Goal: Task Accomplishment & Management: Use online tool/utility

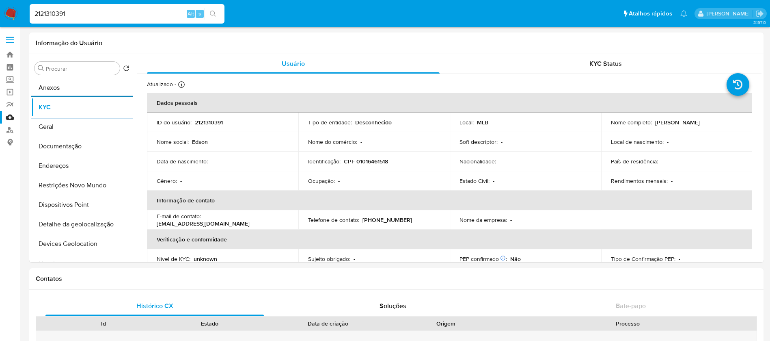
select select "10"
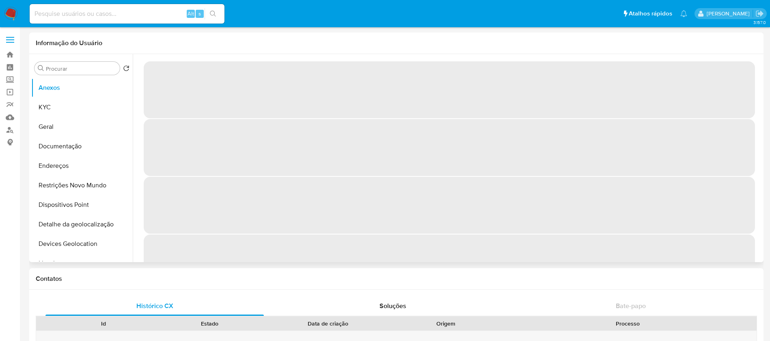
select select "10"
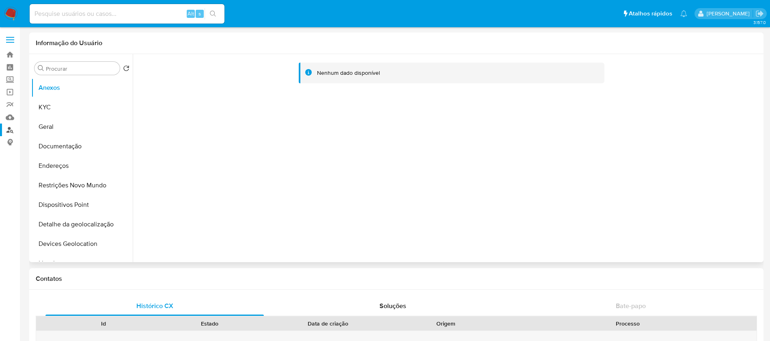
click at [9, 133] on link "Localizador de pessoas" at bounding box center [48, 129] width 97 height 13
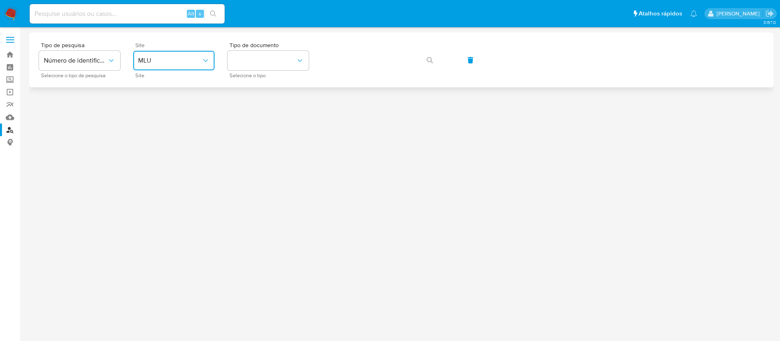
click at [199, 57] on span "MLU" at bounding box center [169, 60] width 63 height 8
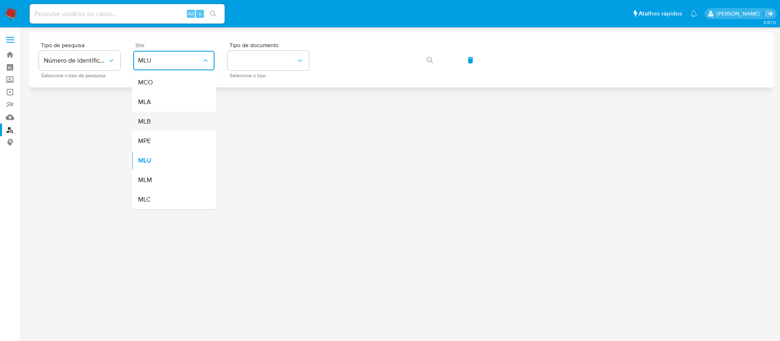
click at [150, 122] on span "MLB" at bounding box center [144, 121] width 13 height 8
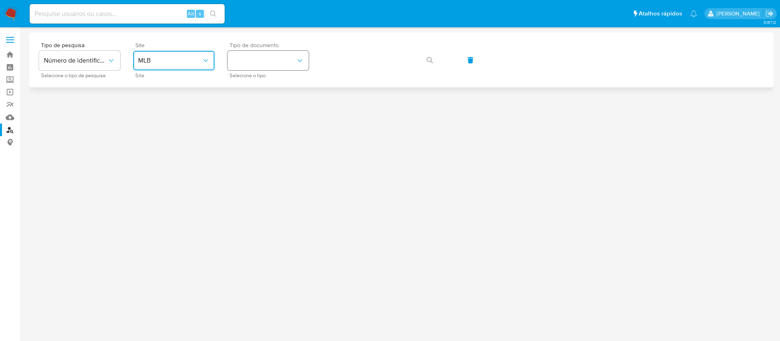
click at [248, 65] on button "identificationType" at bounding box center [267, 60] width 81 height 19
click at [247, 87] on div "CNPJ CNPJ" at bounding box center [239, 86] width 15 height 17
click at [430, 63] on span "button" at bounding box center [429, 60] width 6 height 18
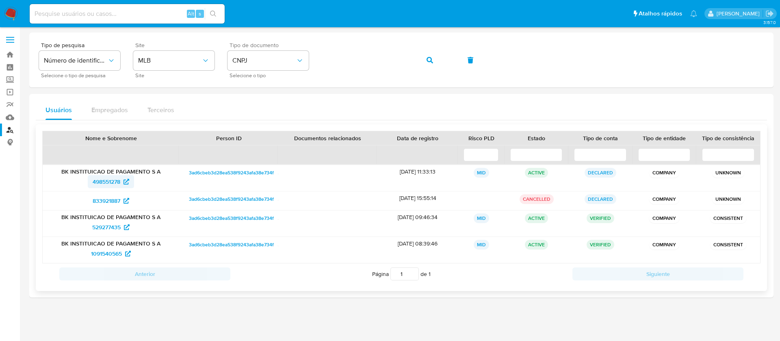
click at [103, 182] on span "498551278" at bounding box center [107, 181] width 28 height 13
click at [103, 199] on span "833921887" at bounding box center [107, 200] width 28 height 13
click at [106, 231] on span "529277435" at bounding box center [106, 227] width 28 height 13
click at [104, 255] on span "1091540565" at bounding box center [106, 253] width 31 height 13
click at [97, 181] on span "498551278" at bounding box center [107, 181] width 28 height 13
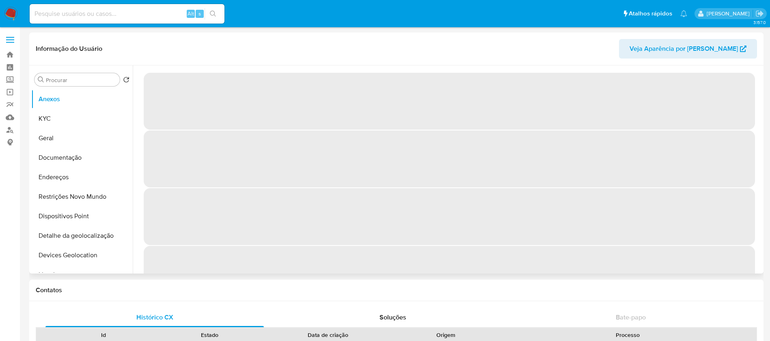
select select "10"
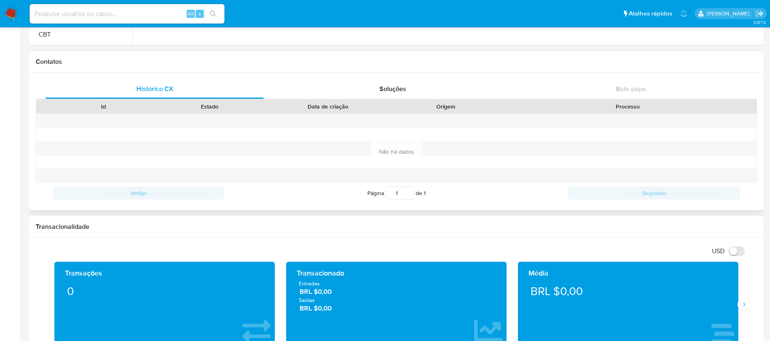
scroll to position [244, 0]
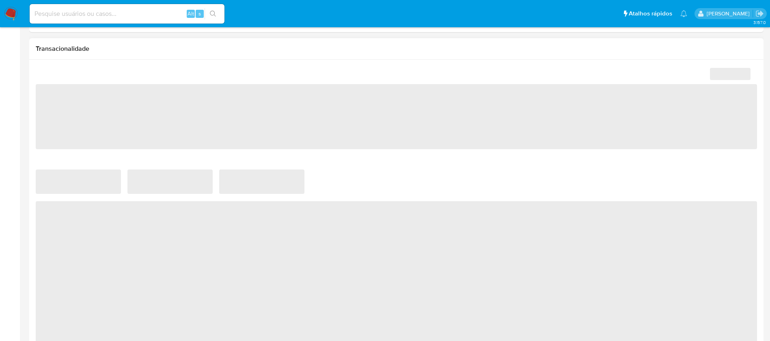
select select "10"
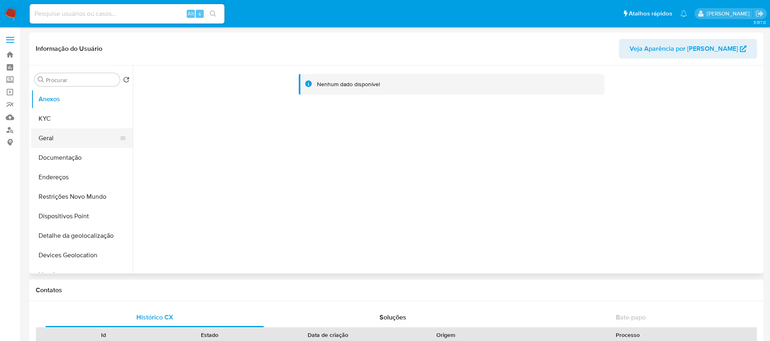
click at [45, 138] on button "Geral" at bounding box center [78, 137] width 95 height 19
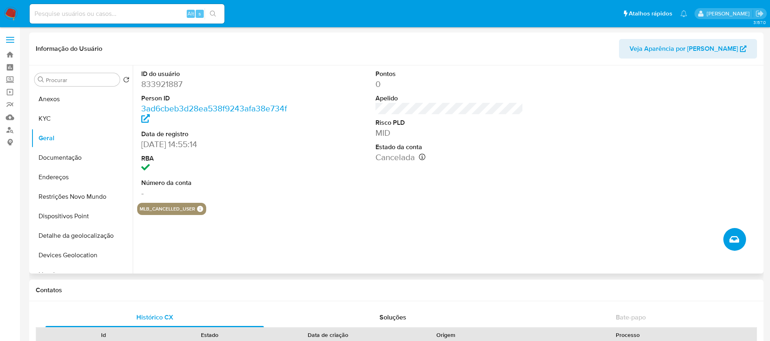
click at [732, 241] on icon "Criar caso manual" at bounding box center [735, 239] width 10 height 10
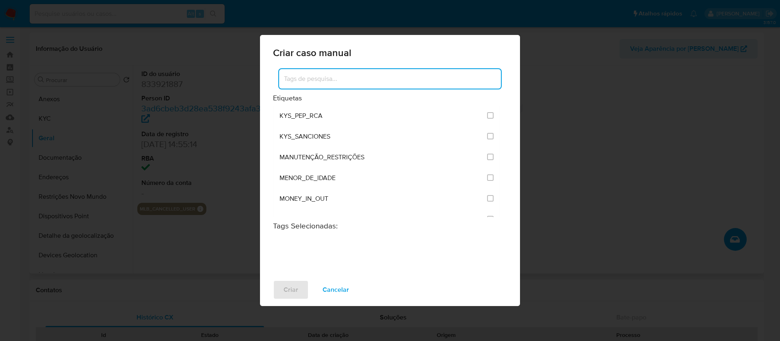
scroll to position [975, 0]
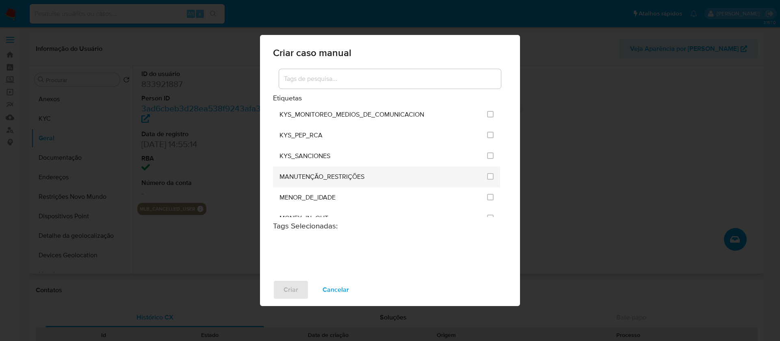
click at [320, 177] on span "MANUTENÇÃO_RESTRIÇÕES" at bounding box center [321, 177] width 85 height 8
click at [487, 177] on input "2407" at bounding box center [490, 176] width 6 height 6
checkbox input "true"
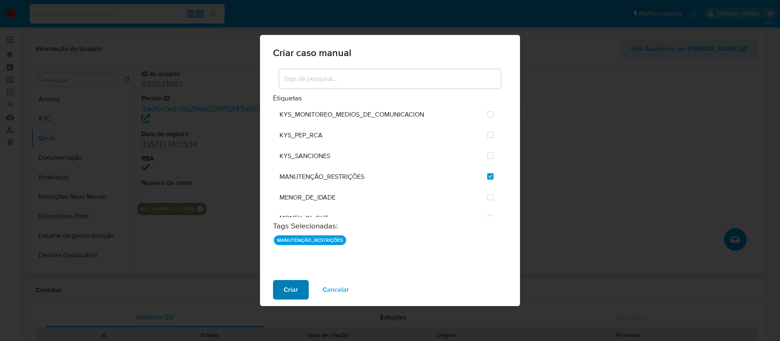
click at [289, 290] on span "Criar" at bounding box center [290, 290] width 15 height 18
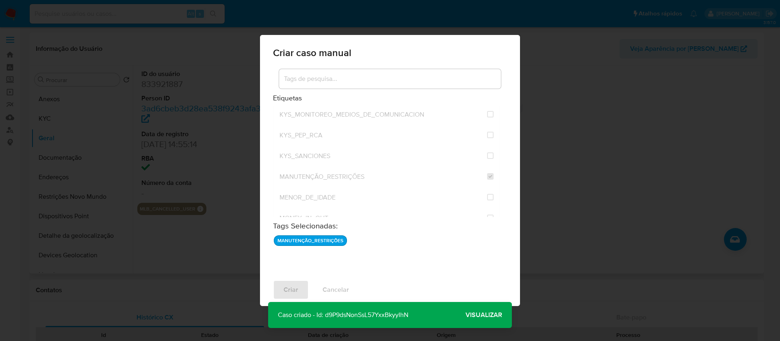
click at [478, 315] on span "Visualizar" at bounding box center [483, 315] width 37 height 0
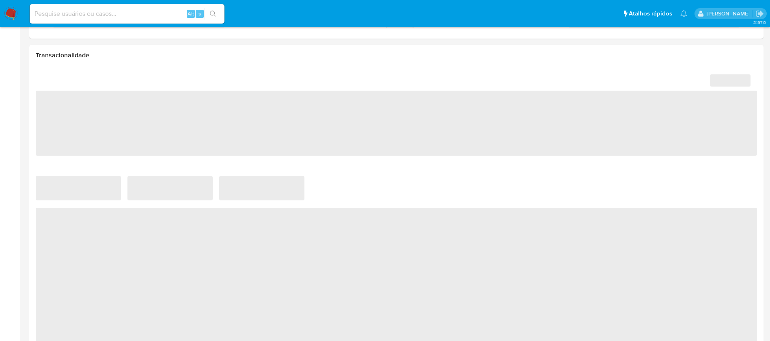
scroll to position [406, 0]
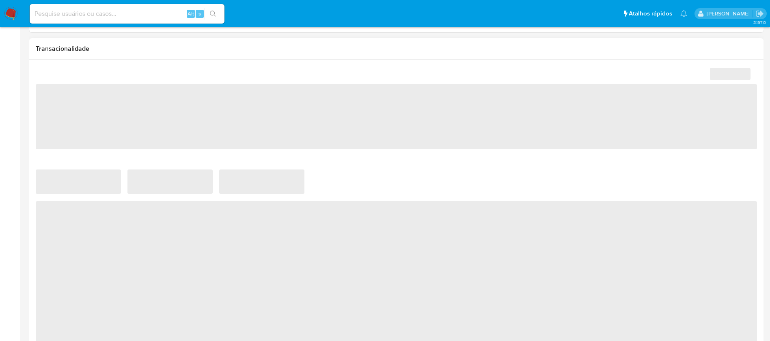
select select "10"
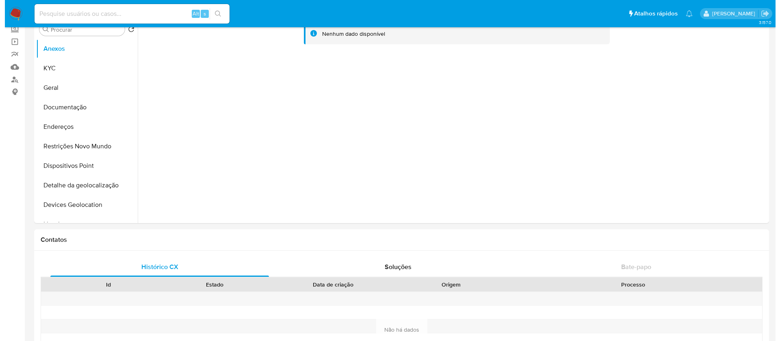
scroll to position [0, 0]
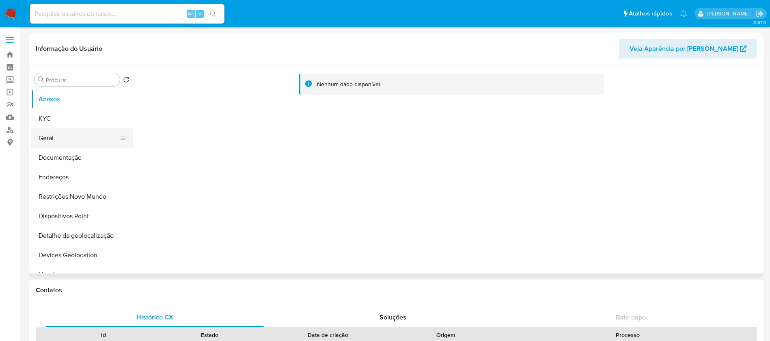
click at [72, 135] on button "Geral" at bounding box center [78, 137] width 95 height 19
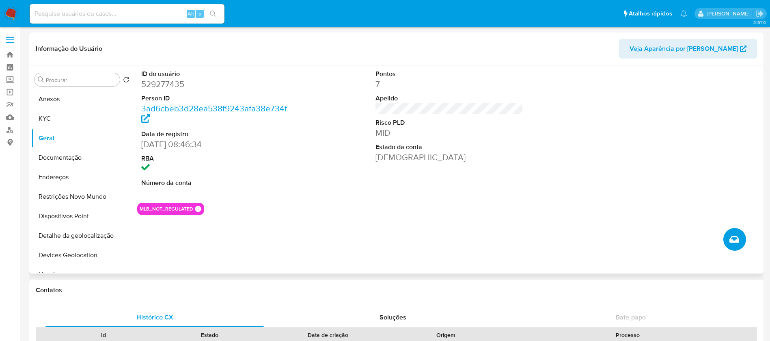
click at [733, 242] on icon "Criar caso manual" at bounding box center [735, 239] width 10 height 6
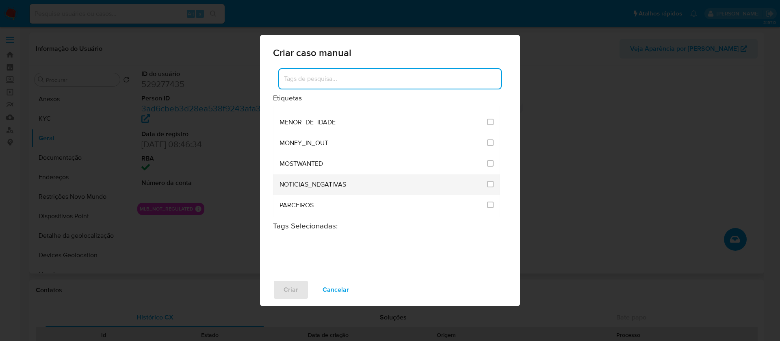
scroll to position [975, 0]
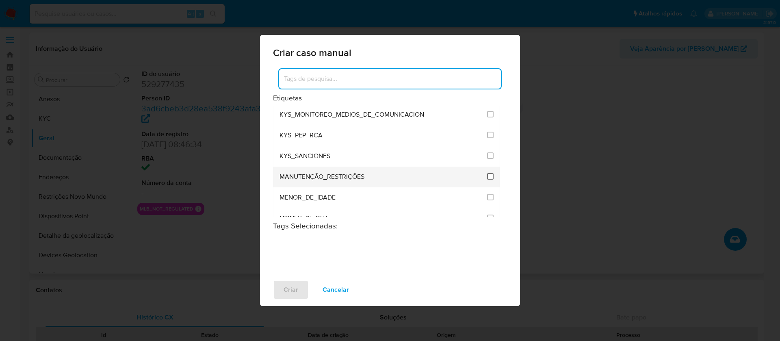
click at [488, 179] on input "2407" at bounding box center [490, 176] width 6 height 6
checkbox input "true"
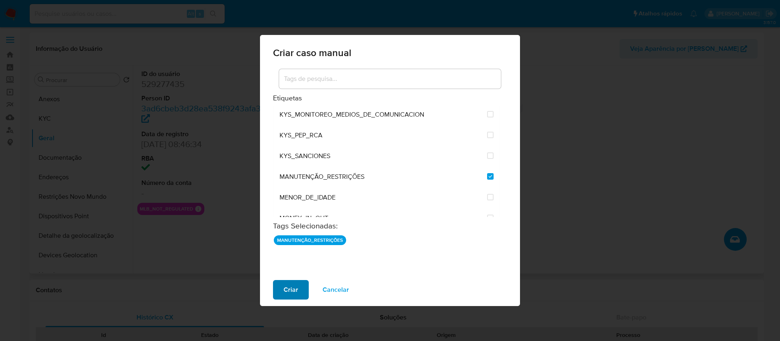
click at [289, 289] on span "Criar" at bounding box center [290, 290] width 15 height 18
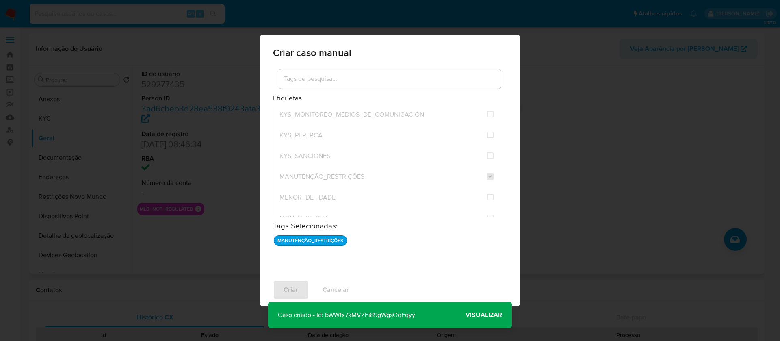
click at [475, 315] on span "Visualizar" at bounding box center [483, 315] width 37 height 0
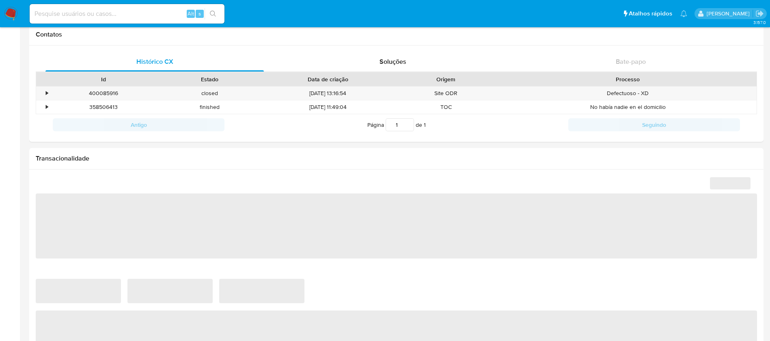
scroll to position [325, 0]
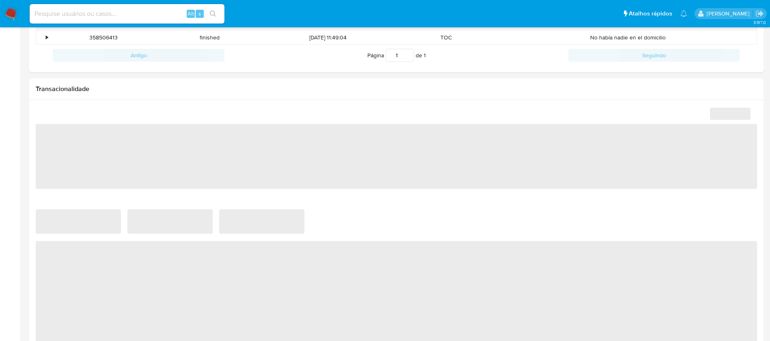
select select "10"
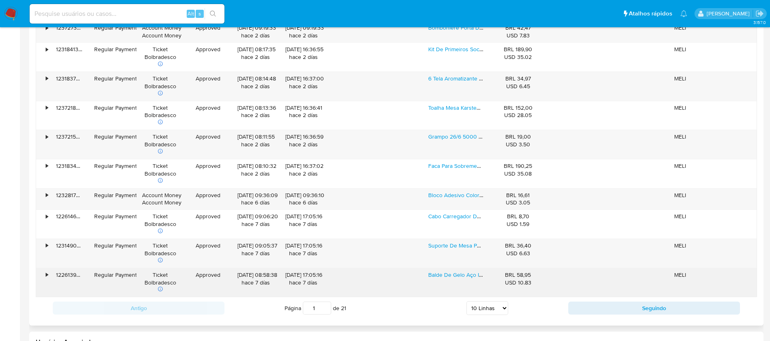
scroll to position [650, 0]
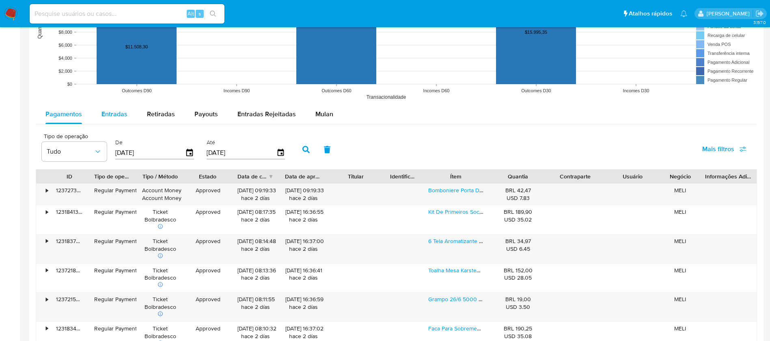
click at [110, 118] on span "Entradas" at bounding box center [115, 113] width 26 height 9
select select "10"
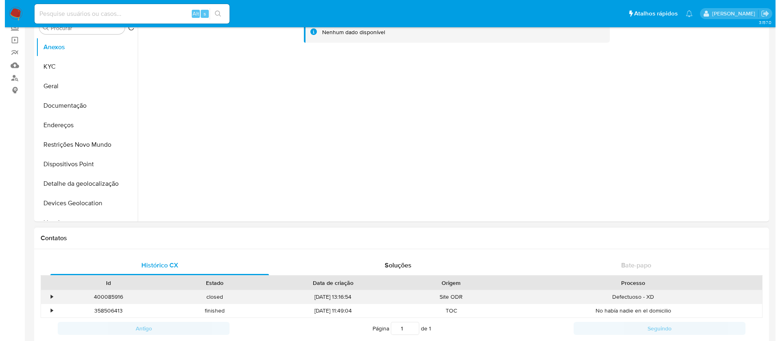
scroll to position [0, 0]
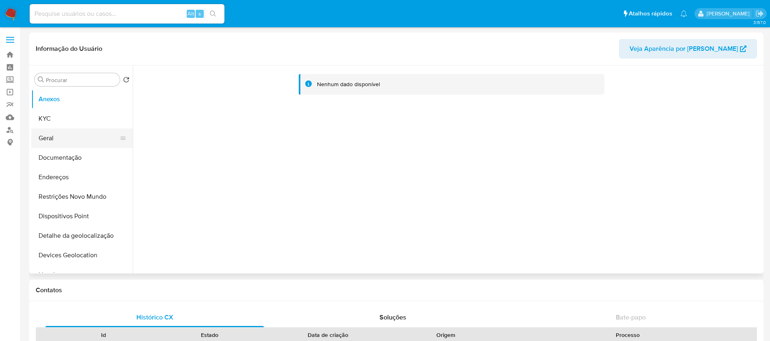
click at [69, 143] on button "Geral" at bounding box center [78, 137] width 95 height 19
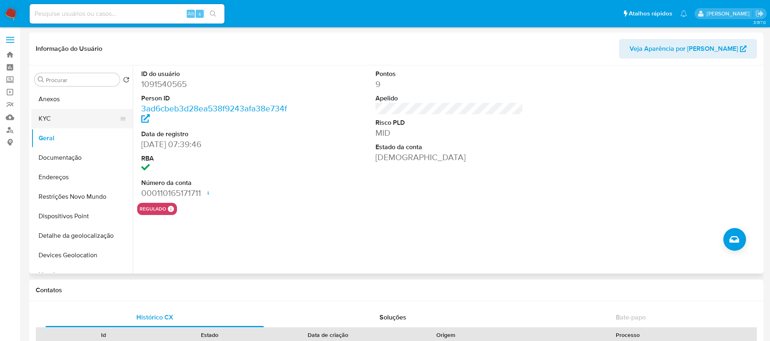
click at [65, 119] on button "KYC" at bounding box center [78, 118] width 95 height 19
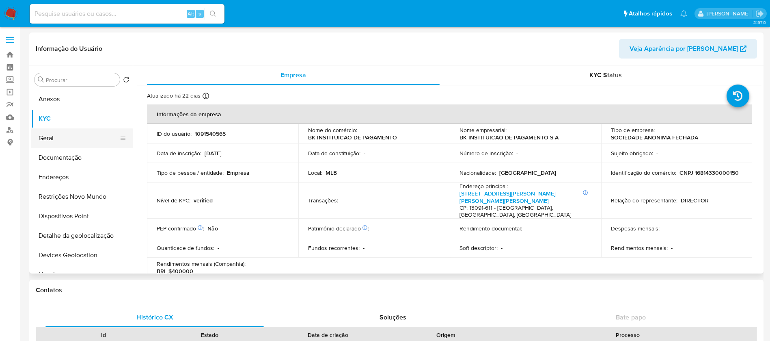
click at [60, 143] on button "Geral" at bounding box center [78, 137] width 95 height 19
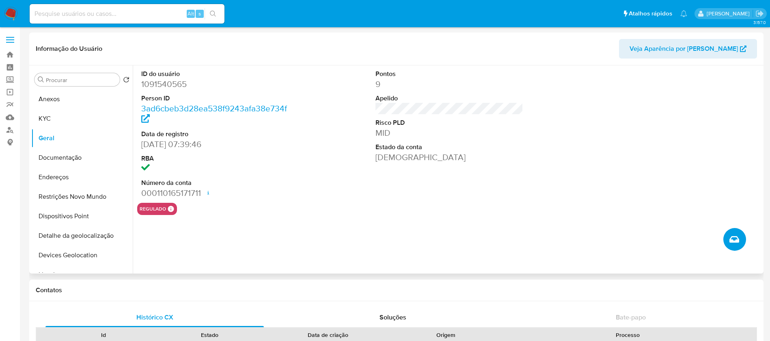
click at [734, 239] on icon "Criar caso manual" at bounding box center [735, 239] width 10 height 10
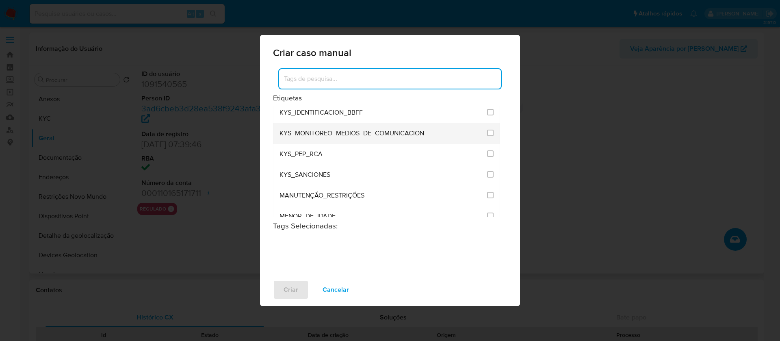
scroll to position [975, 0]
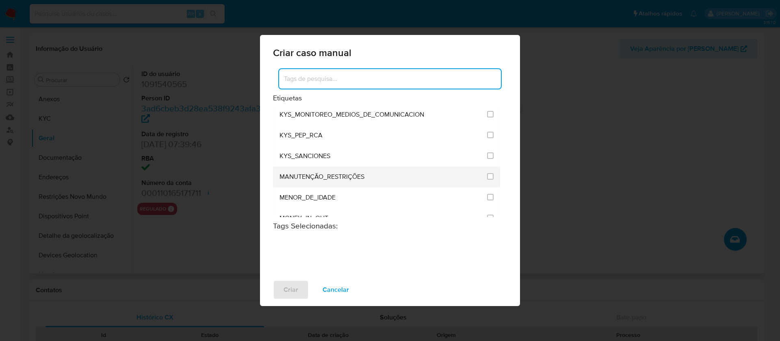
click at [320, 176] on span "MANUTENÇÃO_RESTRIÇÕES" at bounding box center [321, 177] width 85 height 8
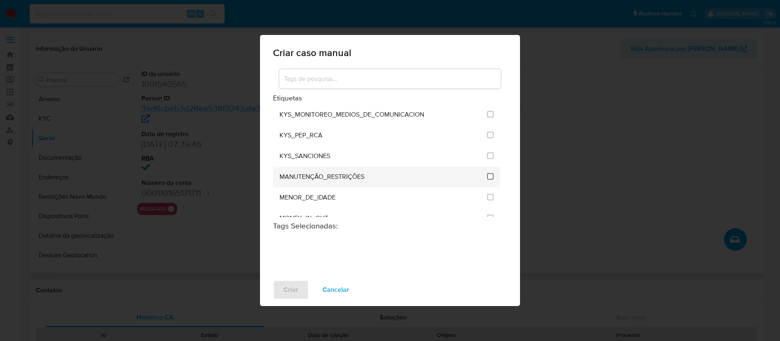
click at [487, 178] on input "2407" at bounding box center [490, 176] width 6 height 6
checkbox input "true"
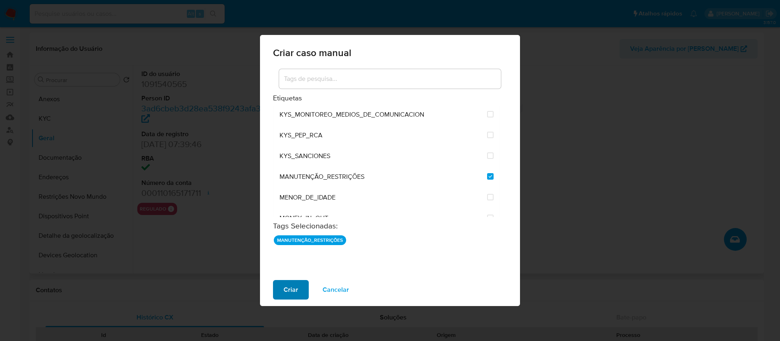
click at [291, 286] on span "Criar" at bounding box center [290, 290] width 15 height 18
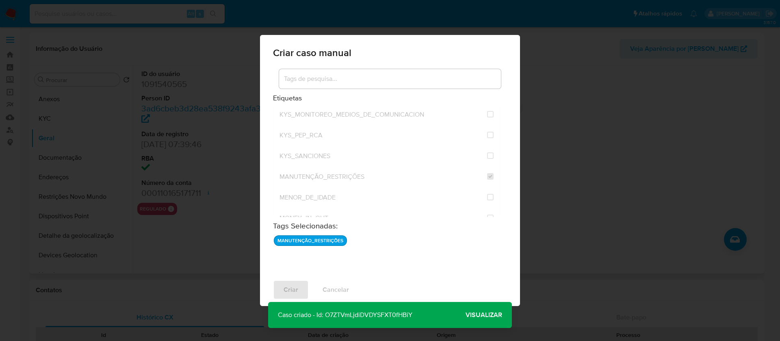
click at [465, 314] on button "Visualizar" at bounding box center [484, 314] width 56 height 19
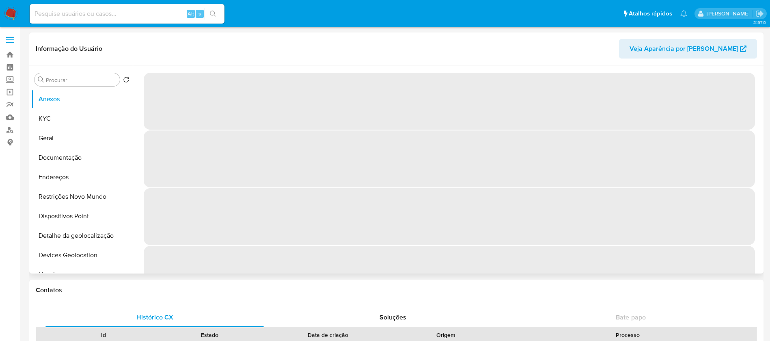
select select "10"
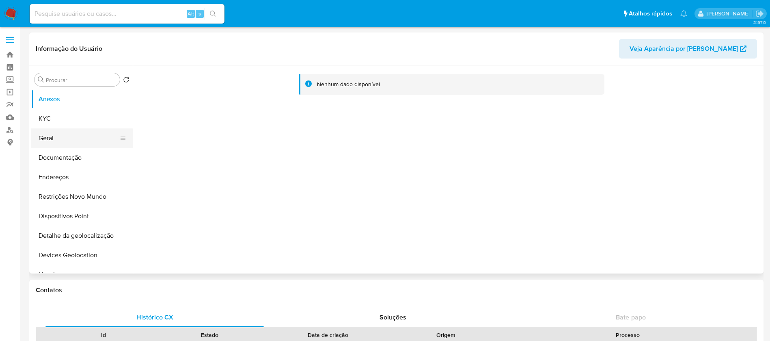
click at [54, 141] on button "Geral" at bounding box center [78, 137] width 95 height 19
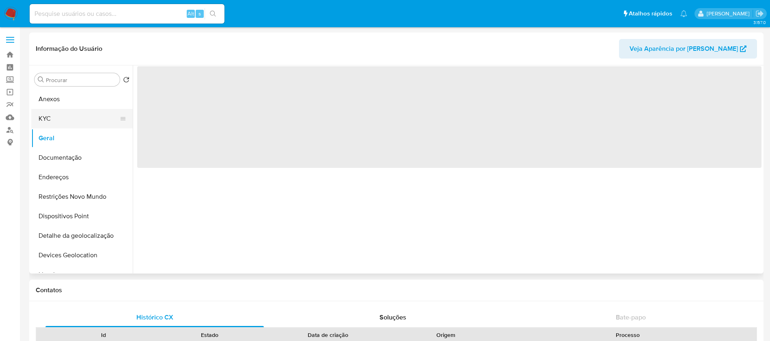
click at [52, 122] on button "KYC" at bounding box center [78, 118] width 95 height 19
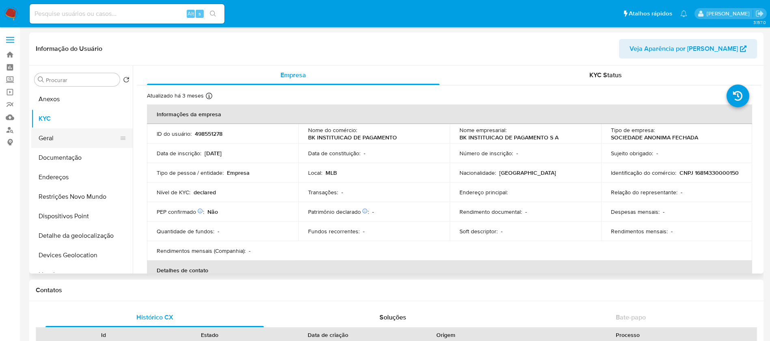
click at [51, 142] on button "Geral" at bounding box center [78, 137] width 95 height 19
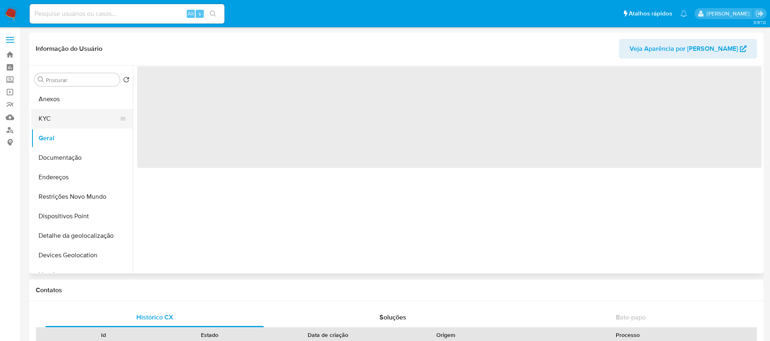
click at [44, 123] on button "KYC" at bounding box center [78, 118] width 95 height 19
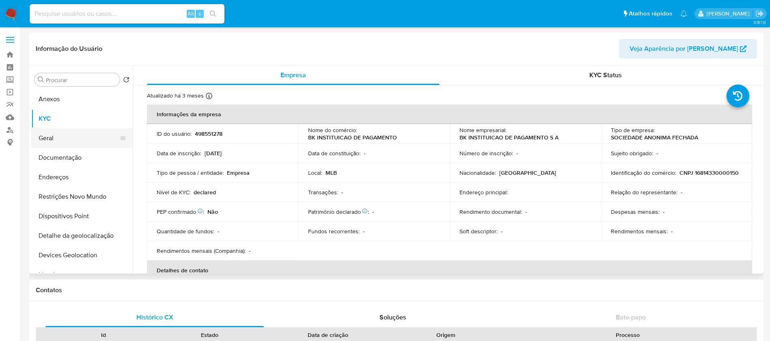
click at [49, 139] on button "Geral" at bounding box center [78, 137] width 95 height 19
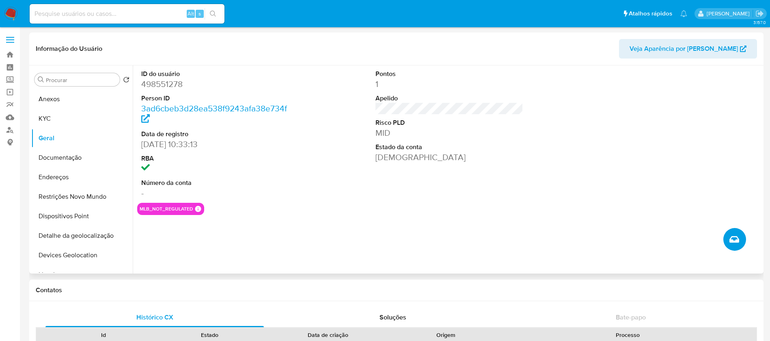
click at [734, 240] on icon "Criar caso manual" at bounding box center [735, 239] width 10 height 6
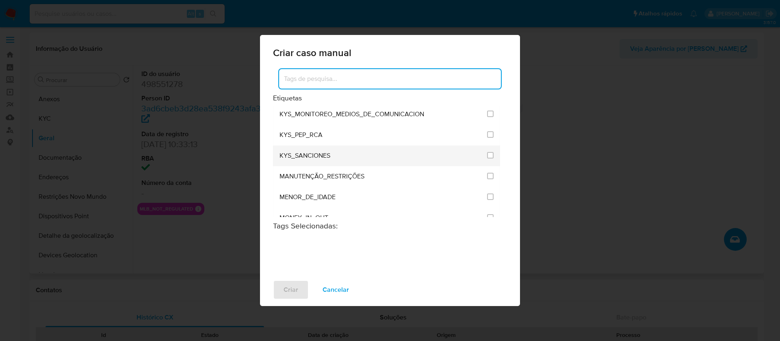
scroll to position [975, 0]
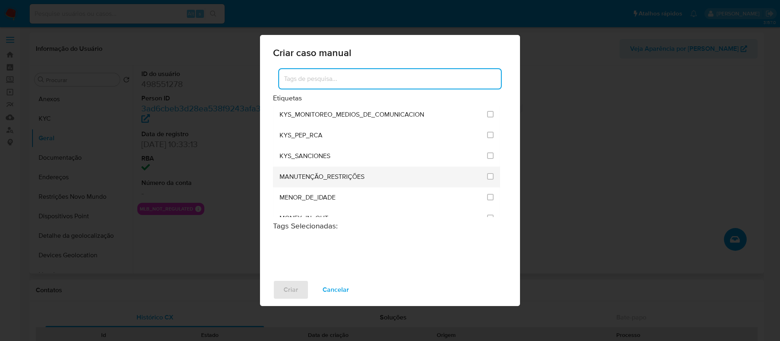
click at [340, 174] on span "MANUTENÇÃO_RESTRIÇÕES" at bounding box center [321, 177] width 85 height 8
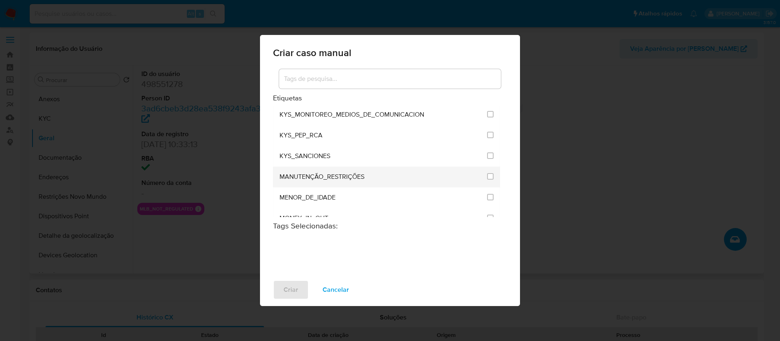
click at [483, 176] on li "MANUTENÇÃO_RESTRIÇÕES" at bounding box center [386, 177] width 227 height 21
click at [487, 177] on input "2407" at bounding box center [490, 176] width 6 height 6
checkbox input "true"
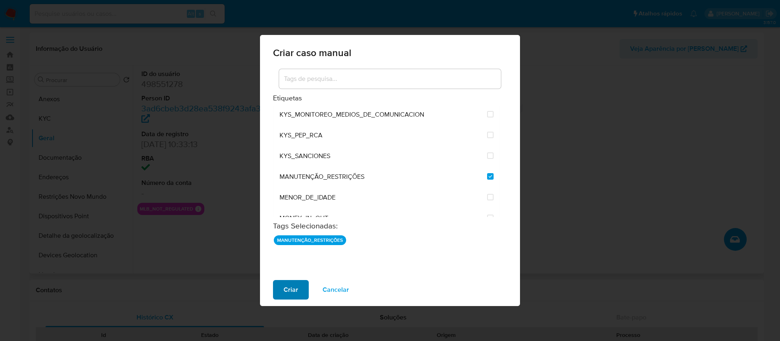
click at [291, 296] on span "Criar" at bounding box center [290, 290] width 15 height 18
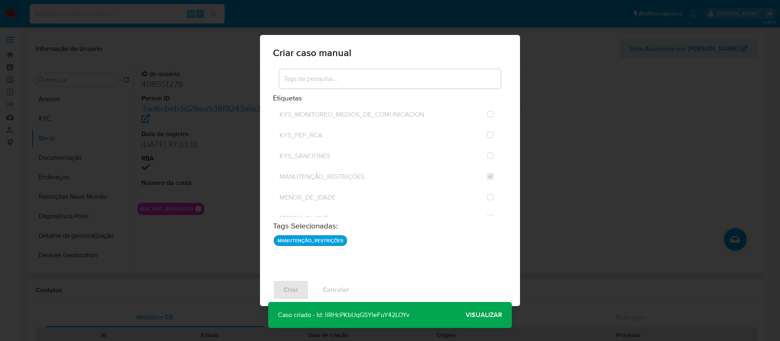
click at [473, 315] on span "Visualizar" at bounding box center [483, 315] width 37 height 0
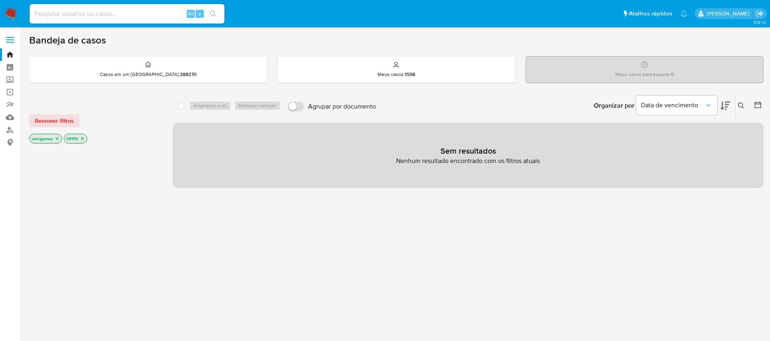
click at [10, 16] on img at bounding box center [11, 14] width 14 height 14
click at [84, 138] on icon "close-filter" at bounding box center [82, 138] width 5 height 5
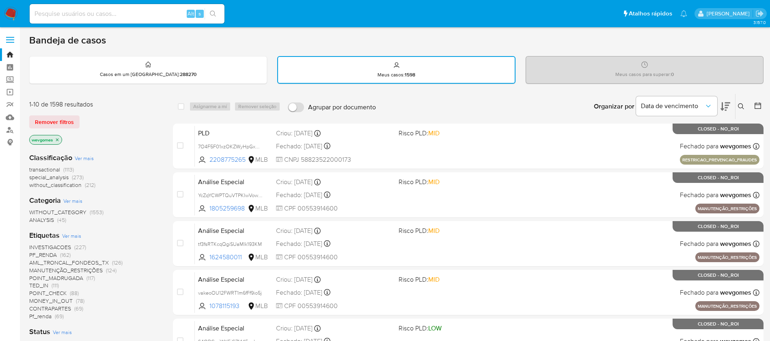
click at [72, 233] on span "Ver mais" at bounding box center [71, 235] width 19 height 7
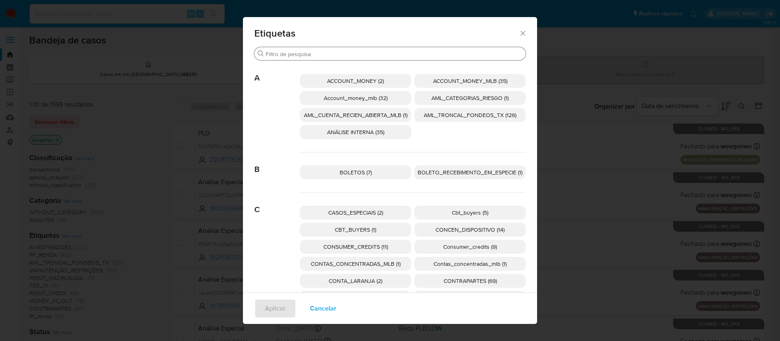
click at [278, 55] on input "Procurar" at bounding box center [394, 53] width 257 height 7
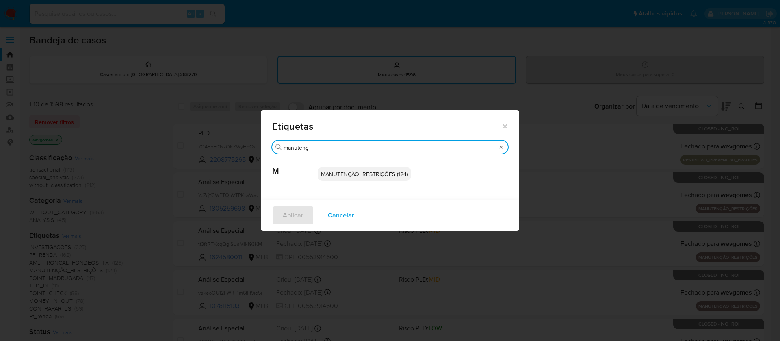
type input "manutenç"
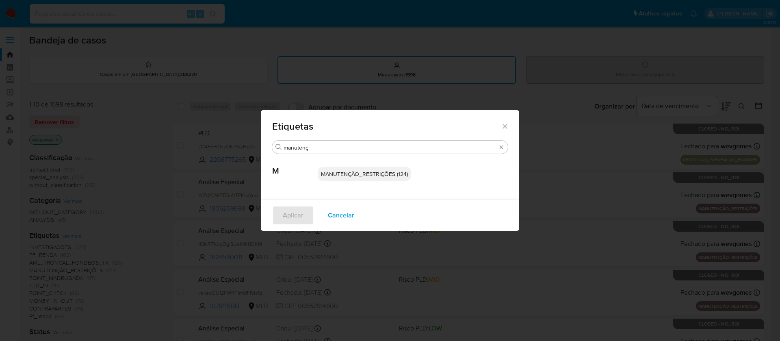
click at [328, 172] on span "MANUTENÇÃO_RESTRIÇÕES (124)" at bounding box center [364, 174] width 87 height 8
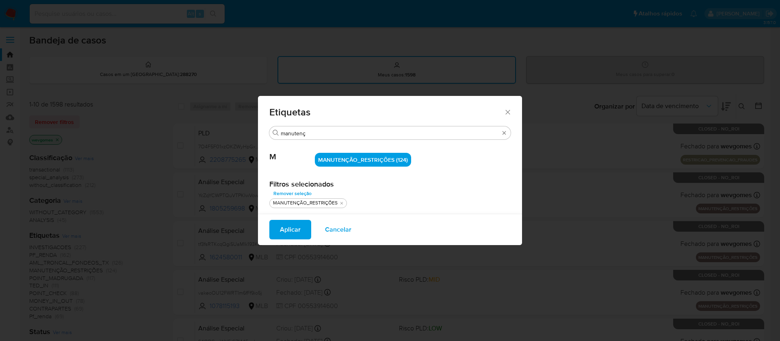
click at [289, 224] on span "Aplicar" at bounding box center [290, 230] width 21 height 18
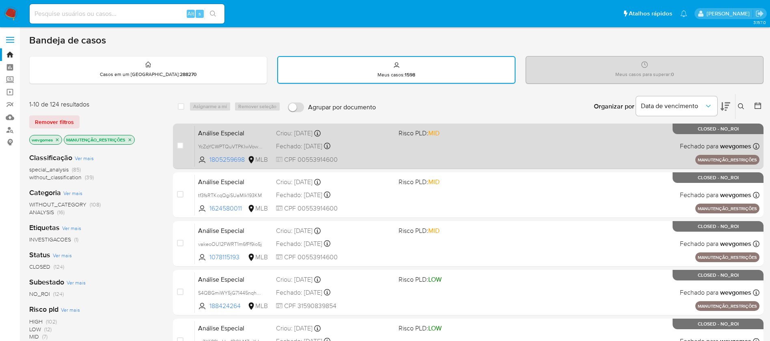
click at [475, 155] on div "Análise Especial YcZqYCWPTQuVTPKIwVowhFYf 1805259698 MLB Risco PLD: MID Criou: …" at bounding box center [477, 145] width 565 height 41
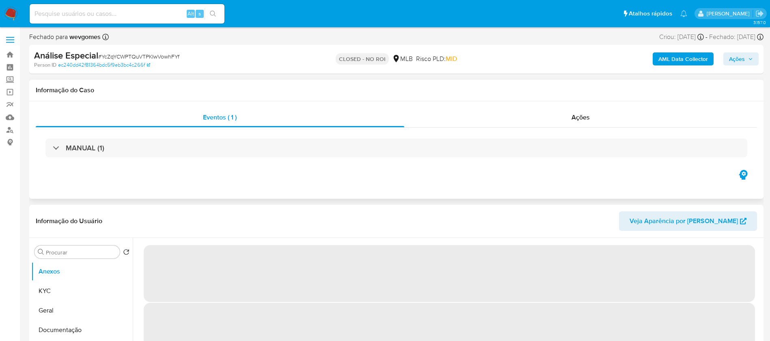
select select "10"
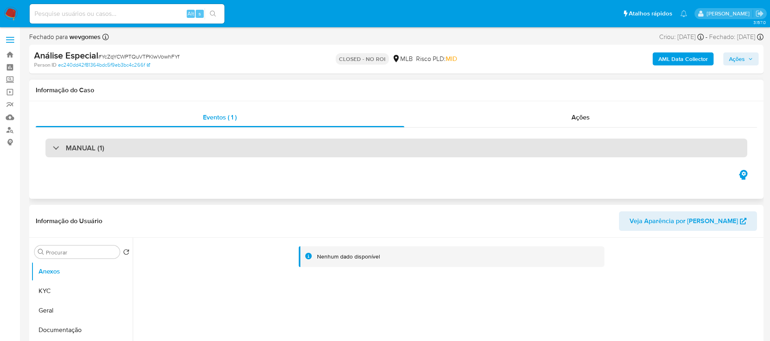
click at [225, 153] on div "MANUAL (1)" at bounding box center [396, 147] width 702 height 19
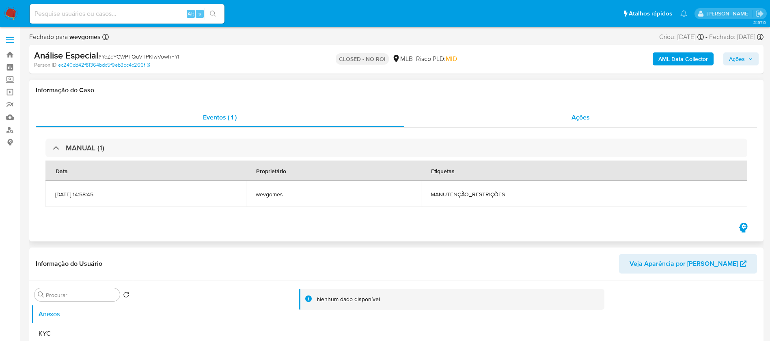
click at [452, 123] on div "Ações" at bounding box center [580, 117] width 353 height 19
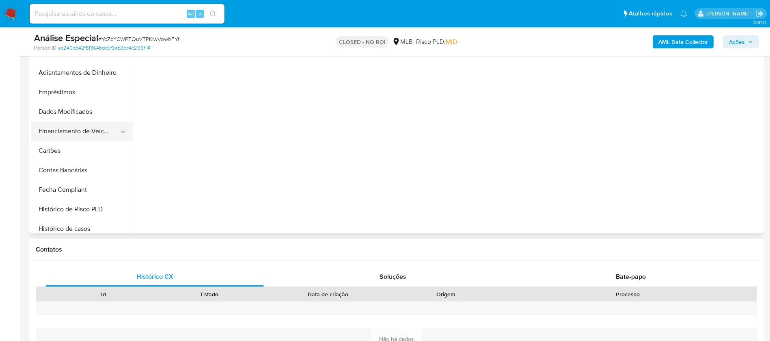
scroll to position [119, 0]
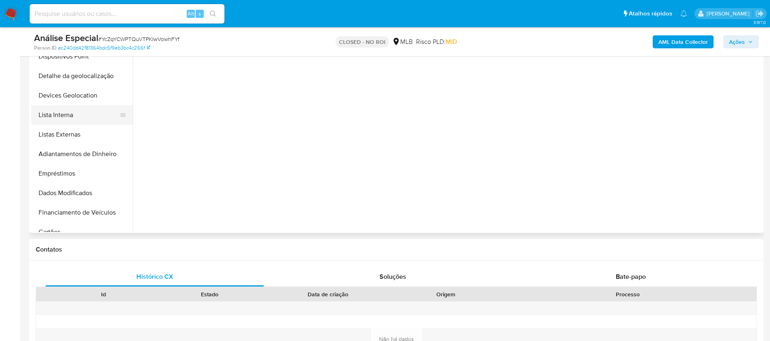
click at [66, 116] on button "Lista Interna" at bounding box center [78, 114] width 95 height 19
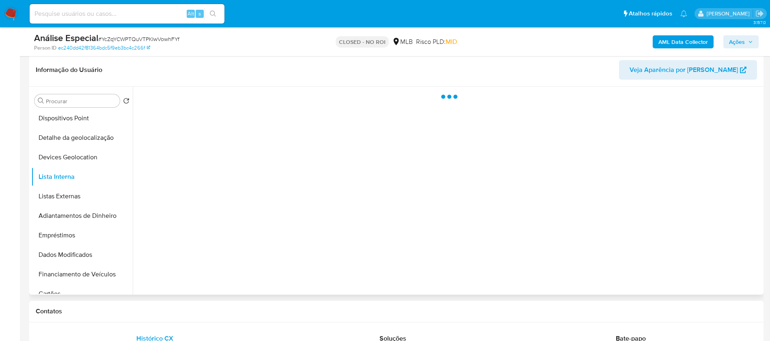
scroll to position [162, 0]
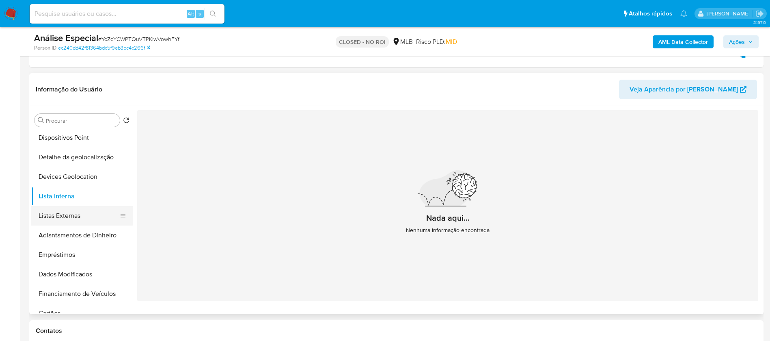
click at [63, 215] on button "Listas Externas" at bounding box center [78, 215] width 95 height 19
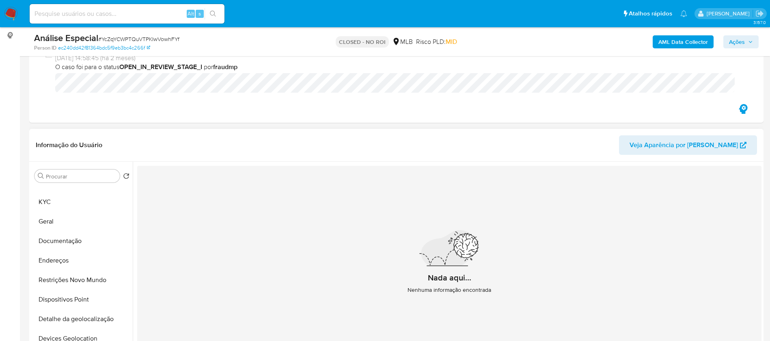
scroll to position [0, 0]
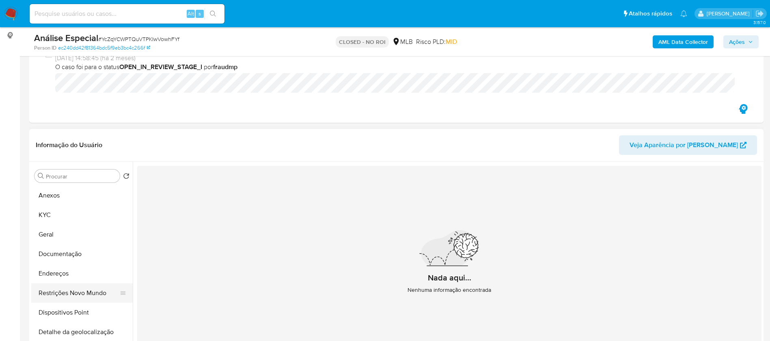
click at [69, 289] on button "Restrições Novo Mundo" at bounding box center [78, 292] width 95 height 19
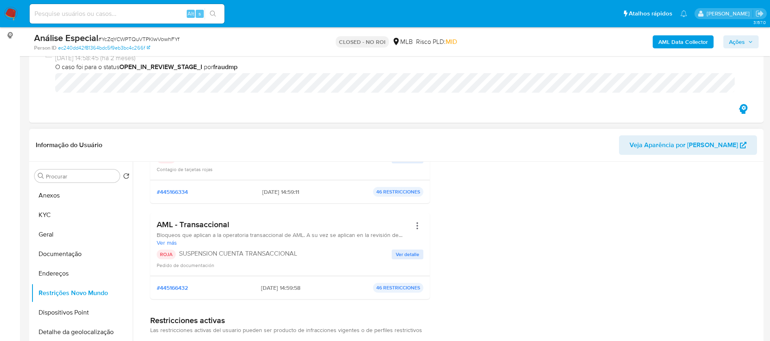
scroll to position [244, 0]
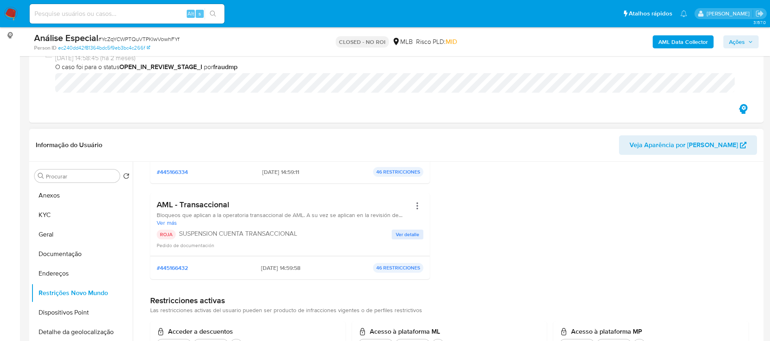
click at [401, 232] on span "Ver detalle" at bounding box center [408, 234] width 24 height 8
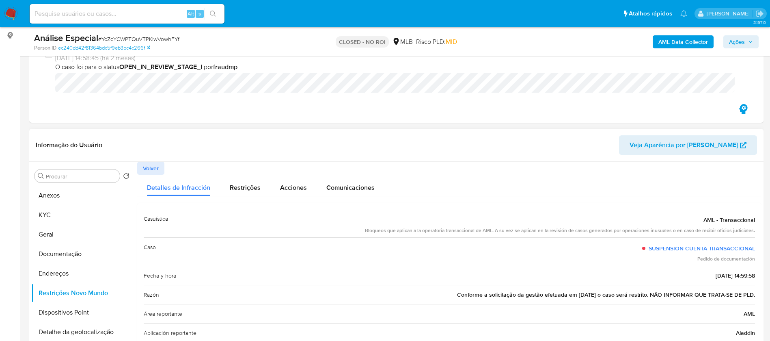
scroll to position [66, 0]
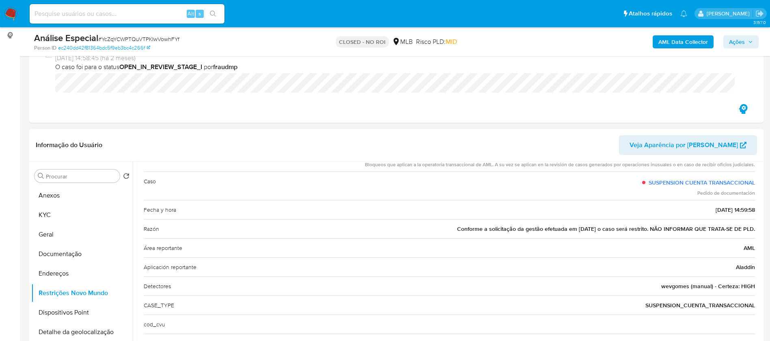
drag, startPoint x: 445, startPoint y: 227, endPoint x: 753, endPoint y: 230, distance: 307.0
click at [753, 230] on div "Casuística AML - Transaccional Bloqueos que aplican a la operatoria transaccion…" at bounding box center [449, 248] width 625 height 222
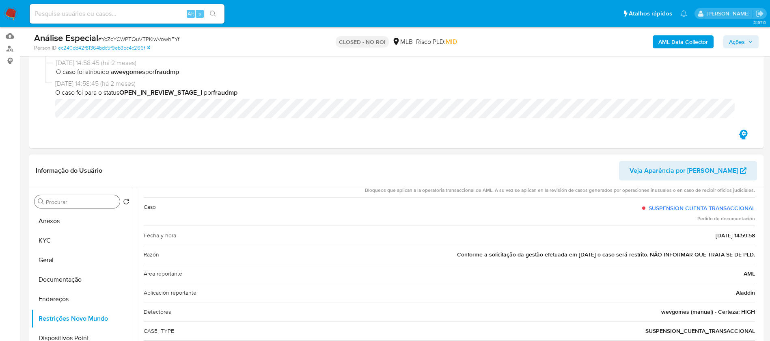
scroll to position [0, 0]
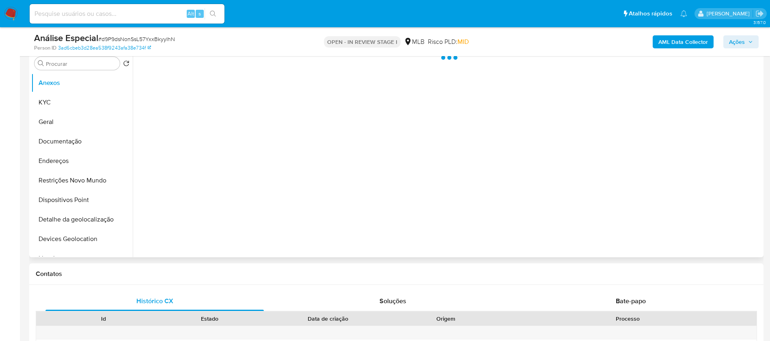
scroll to position [162, 0]
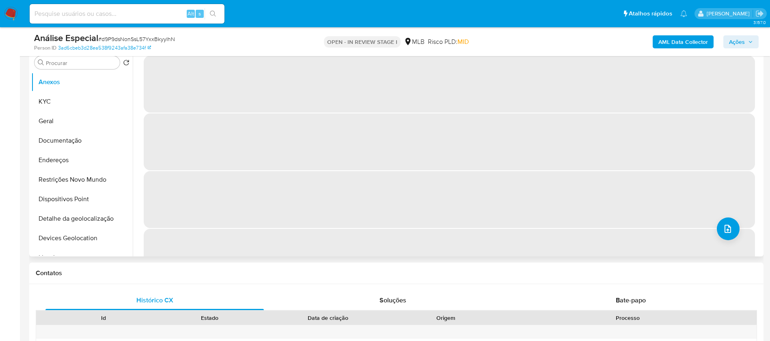
select select "10"
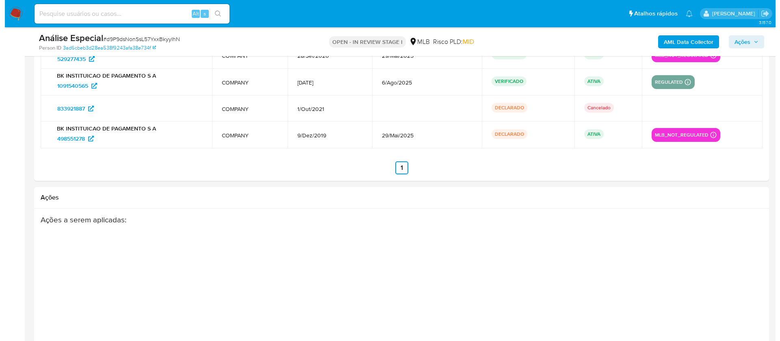
scroll to position [1276, 0]
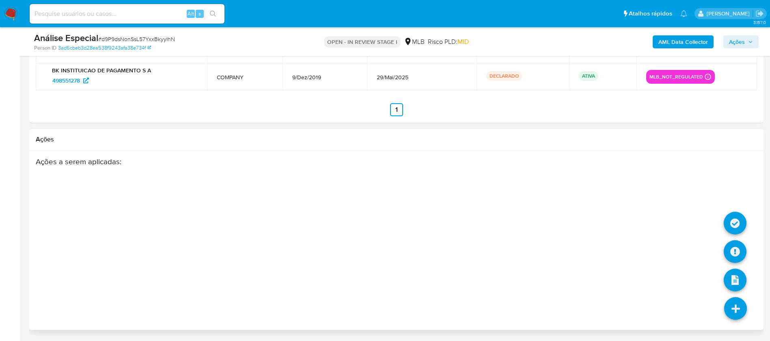
click at [735, 306] on link at bounding box center [735, 308] width 23 height 23
click at [733, 253] on link at bounding box center [735, 251] width 23 height 23
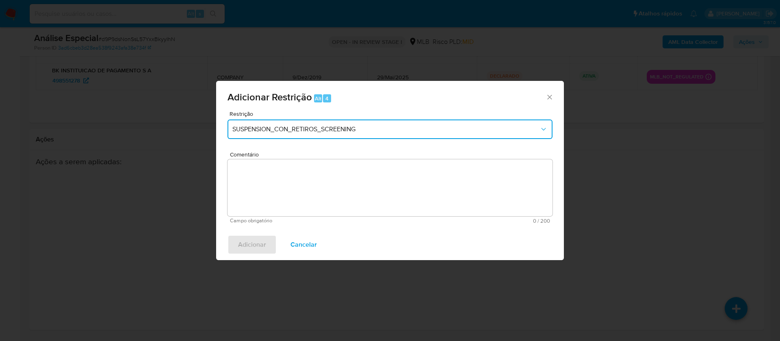
click at [546, 129] on icon "Restriction" at bounding box center [543, 129] width 8 height 8
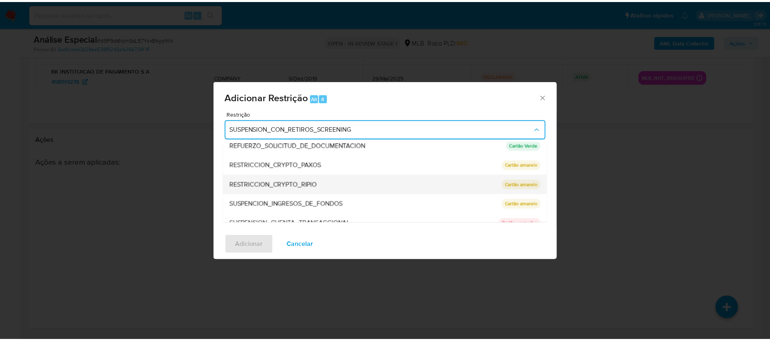
scroll to position [114, 0]
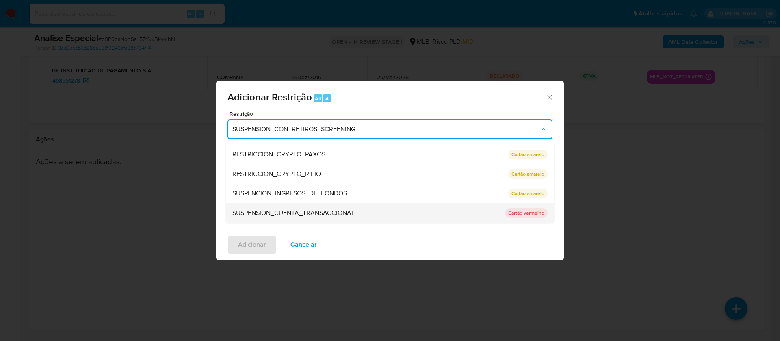
click at [318, 216] on span "SUSPENSION_CUENTA_TRANSACCIONAL" at bounding box center [293, 213] width 122 height 8
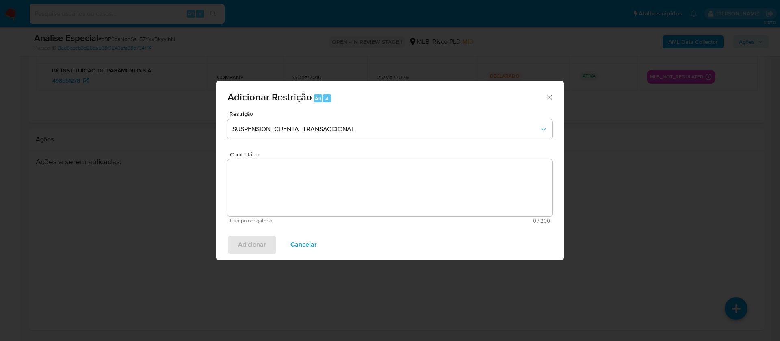
click at [265, 175] on textarea "Comentário" at bounding box center [389, 187] width 325 height 57
click at [284, 184] on textarea "Comentário" at bounding box center [389, 187] width 325 height 57
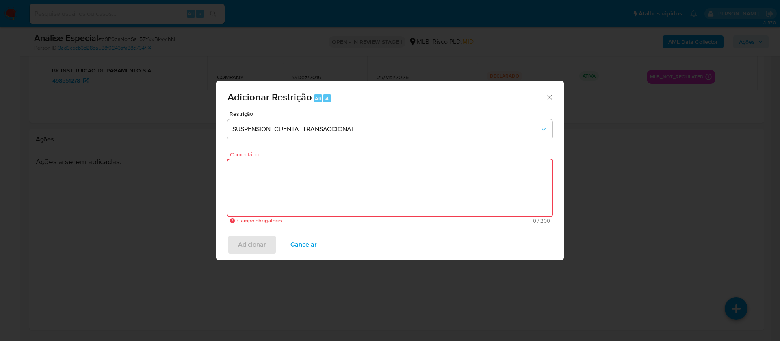
paste textarea "Conforme a solicitação da gestão efetuada em 28/08/2025 o caso será restrito. N…"
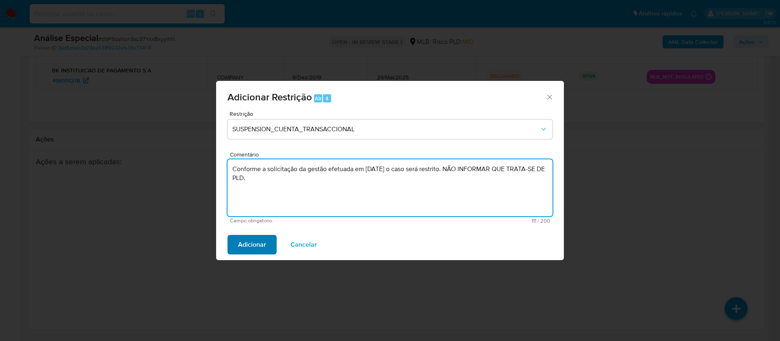
type textarea "Conforme a solicitação da gestão efetuada em 28/08/2025 o caso será restrito. N…"
click at [249, 248] on span "Adicionar" at bounding box center [252, 245] width 28 height 18
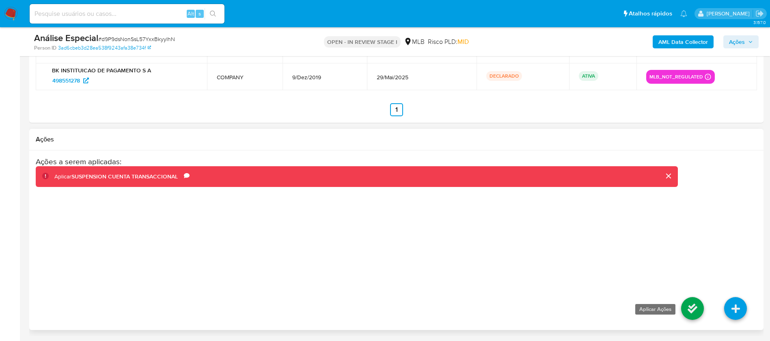
click at [690, 310] on link at bounding box center [692, 308] width 23 height 23
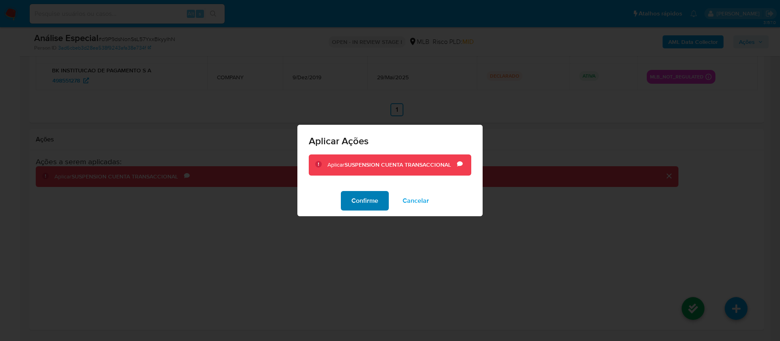
click at [365, 205] on span "Confirme" at bounding box center [364, 201] width 27 height 18
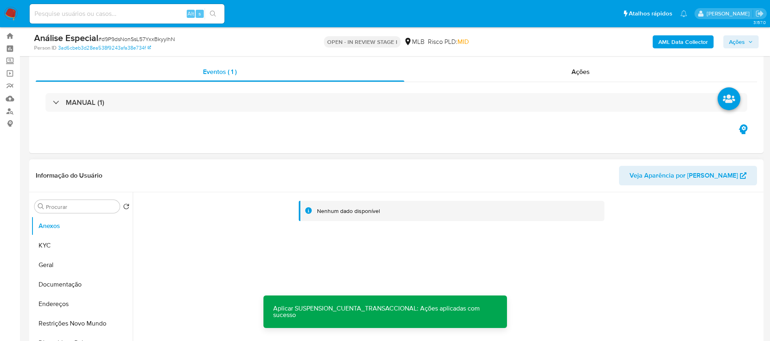
scroll to position [0, 0]
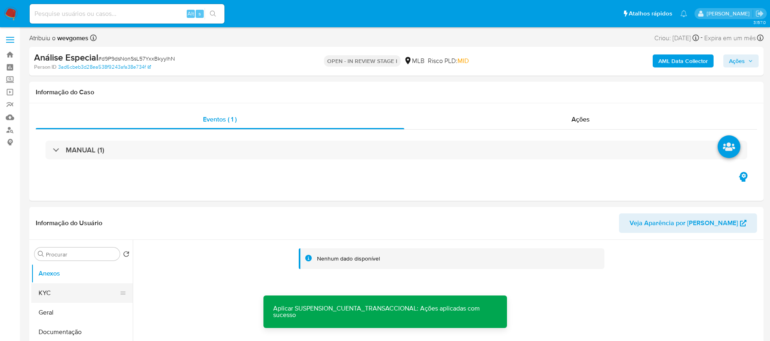
click at [53, 289] on button "KYC" at bounding box center [78, 292] width 95 height 19
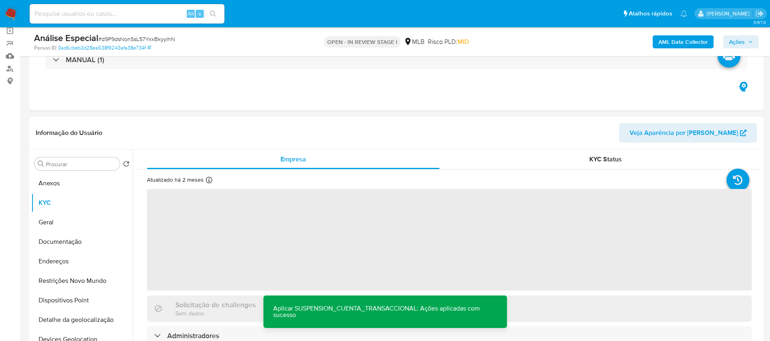
scroll to position [81, 0]
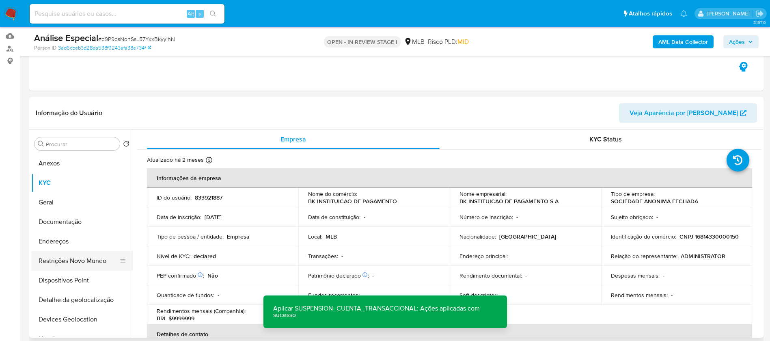
click at [65, 262] on button "Restrições Novo Mundo" at bounding box center [78, 260] width 95 height 19
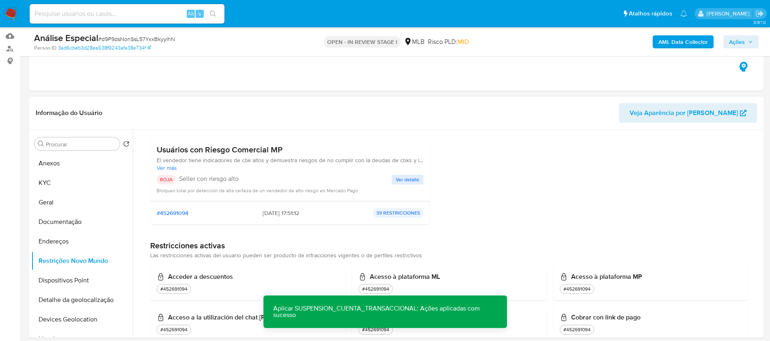
scroll to position [0, 0]
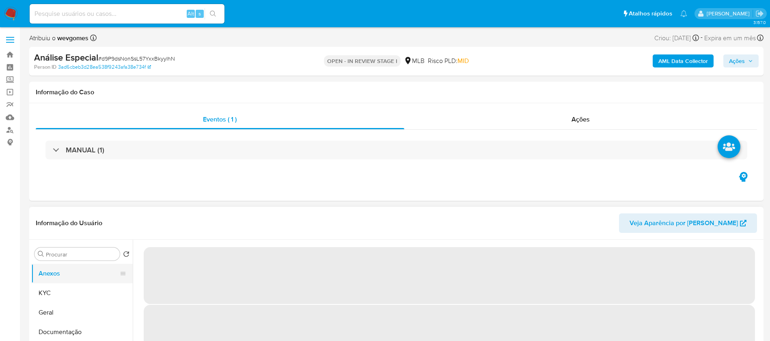
select select "10"
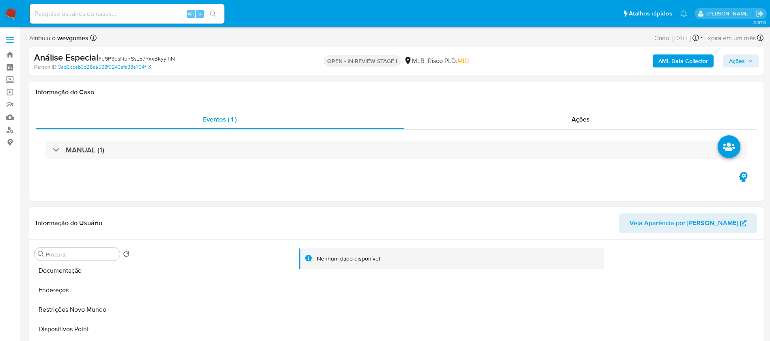
scroll to position [81, 0]
click at [66, 291] on button "Restrições Novo Mundo" at bounding box center [78, 289] width 95 height 19
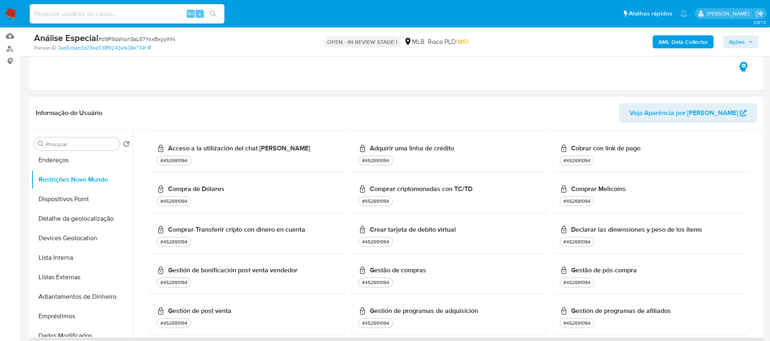
scroll to position [0, 0]
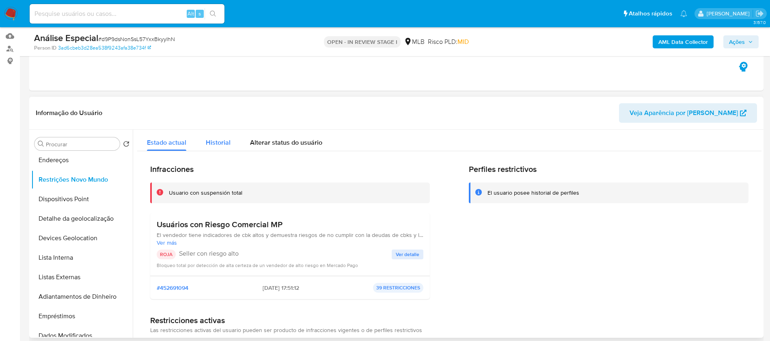
click at [216, 145] on span "Historial" at bounding box center [218, 142] width 25 height 9
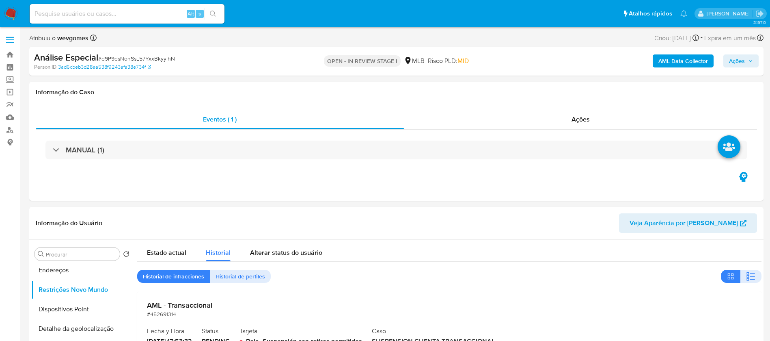
click at [737, 60] on span "Ações" at bounding box center [737, 60] width 16 height 13
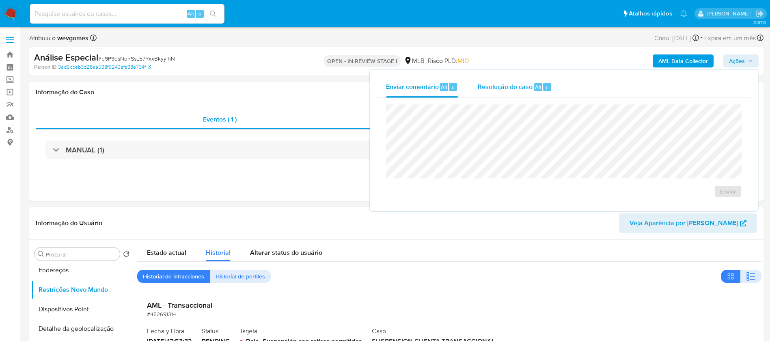
click at [499, 93] on div "Resolução do caso Alt r" at bounding box center [515, 86] width 74 height 21
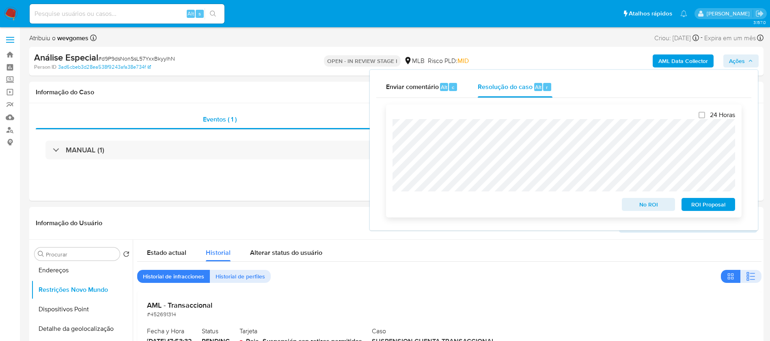
click at [648, 209] on span "No ROI" at bounding box center [649, 204] width 42 height 11
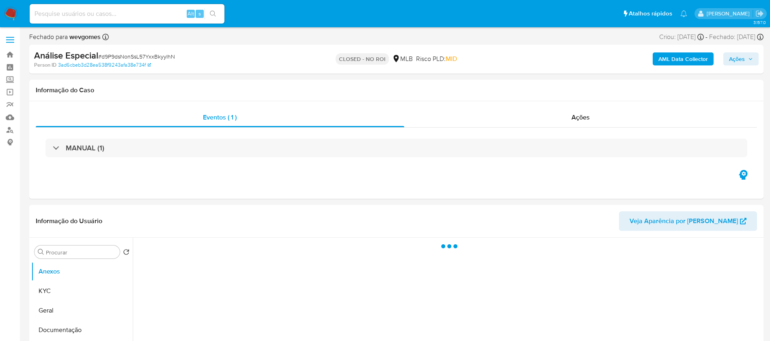
select select "10"
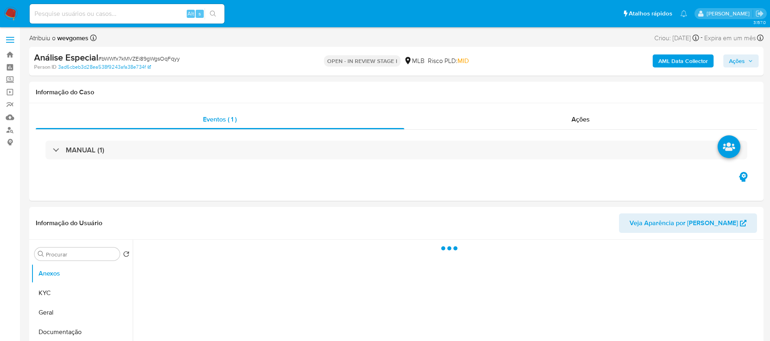
select select "10"
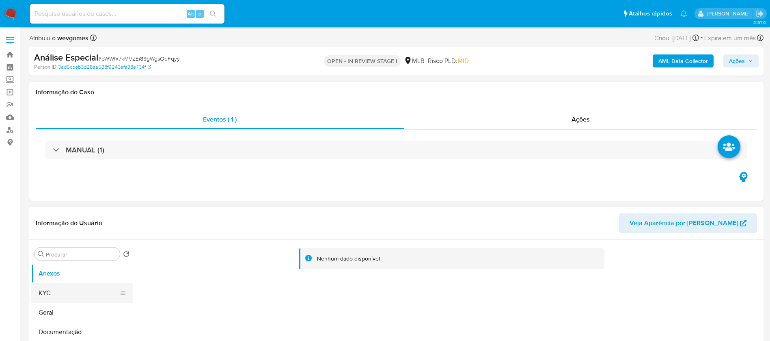
click at [67, 292] on button "KYC" at bounding box center [78, 292] width 95 height 19
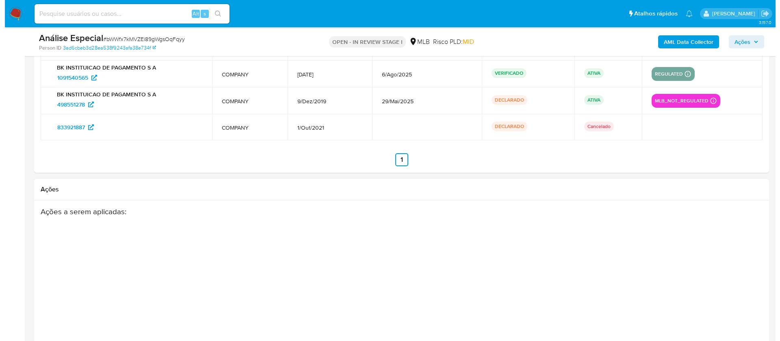
scroll to position [1276, 0]
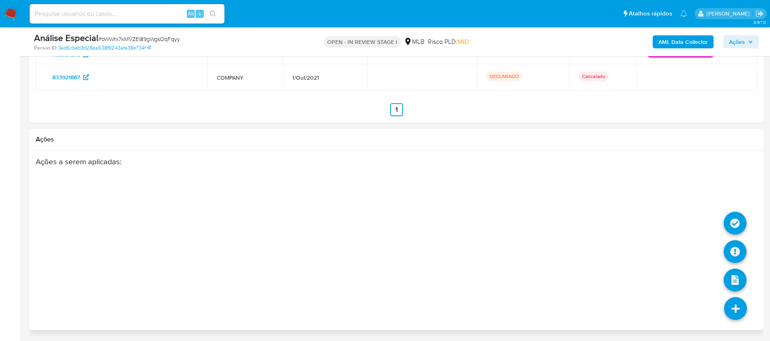
click at [735, 309] on icon at bounding box center [735, 308] width 23 height 23
click at [738, 246] on icon at bounding box center [735, 251] width 23 height 23
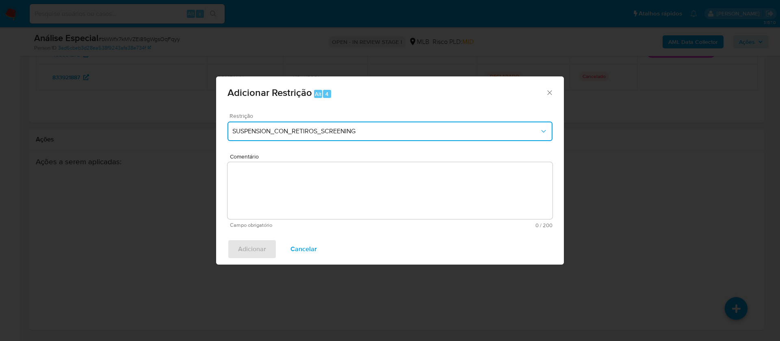
click at [315, 132] on span "SUSPENSION_CON_RETIROS_SCREENING" at bounding box center [385, 131] width 307 height 8
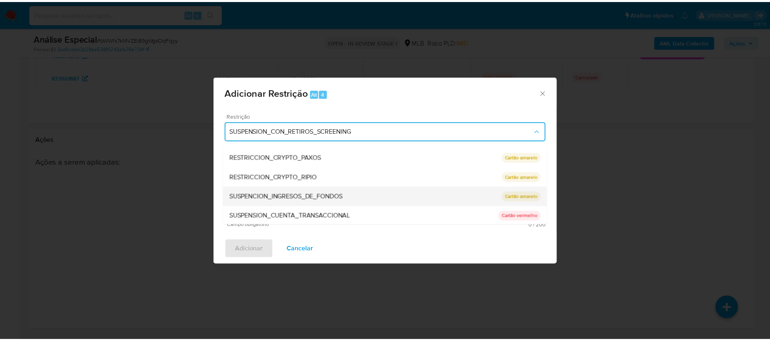
scroll to position [114, 0]
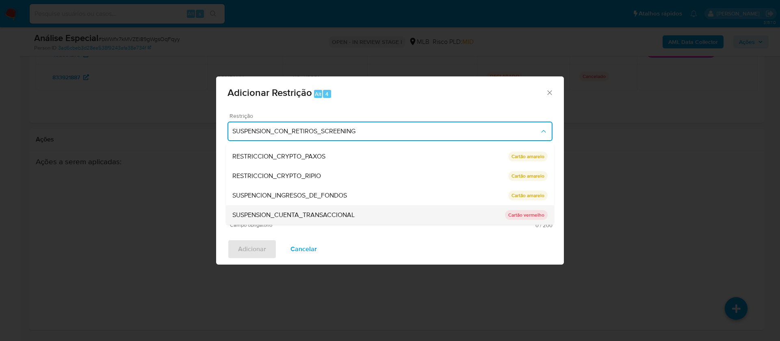
click at [295, 215] on span "SUSPENSION_CUENTA_TRANSACCIONAL" at bounding box center [293, 215] width 122 height 8
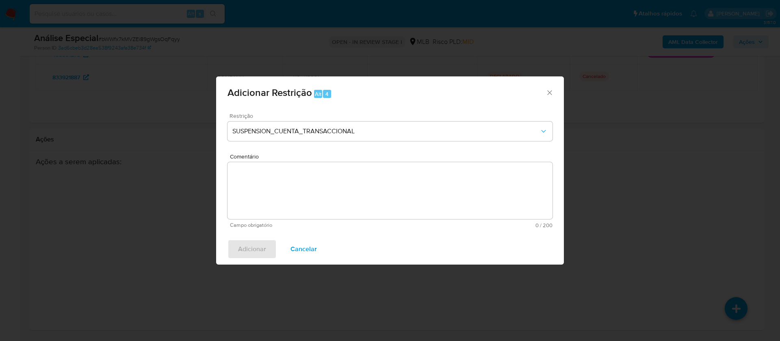
click at [285, 186] on textarea "Comentário" at bounding box center [389, 190] width 325 height 57
paste textarea "Conforme a solicitação da gestão efetuada em 28/08/2025 o caso será restrito. N…"
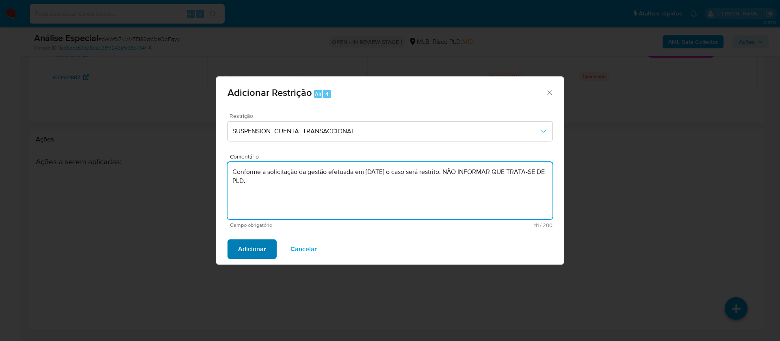
type textarea "Conforme a solicitação da gestão efetuada em 28/08/2025 o caso será restrito. N…"
click at [258, 246] on span "Adicionar" at bounding box center [252, 249] width 28 height 18
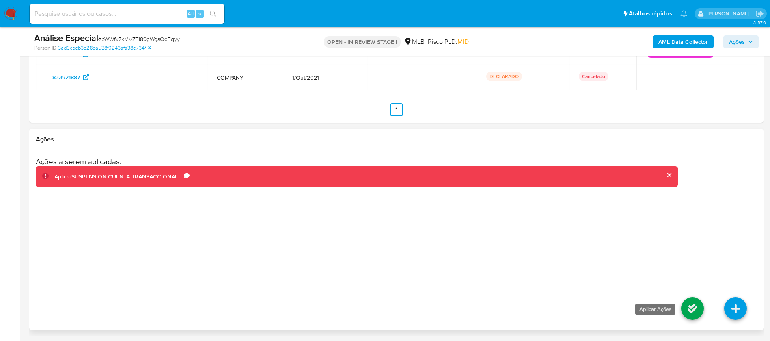
click at [686, 310] on icon at bounding box center [692, 308] width 23 height 23
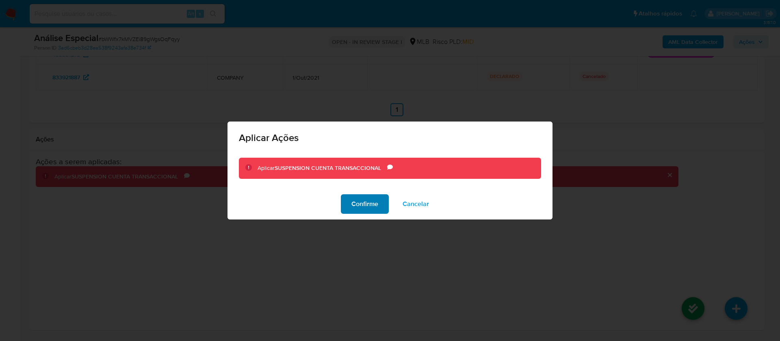
click at [356, 205] on span "Confirme" at bounding box center [364, 204] width 27 height 18
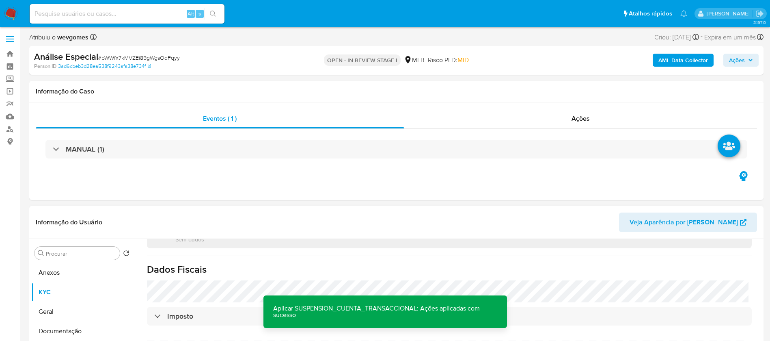
scroll to position [0, 0]
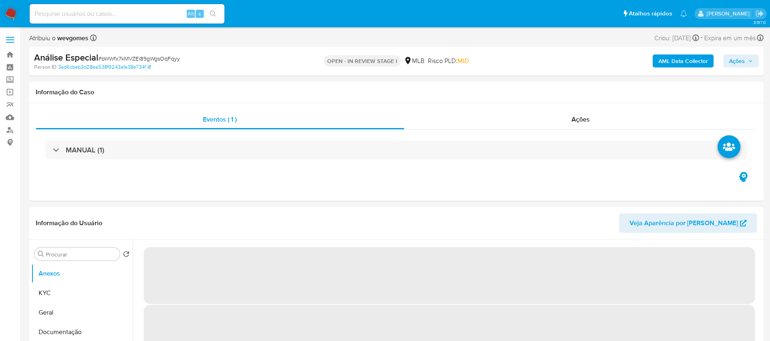
select select "10"
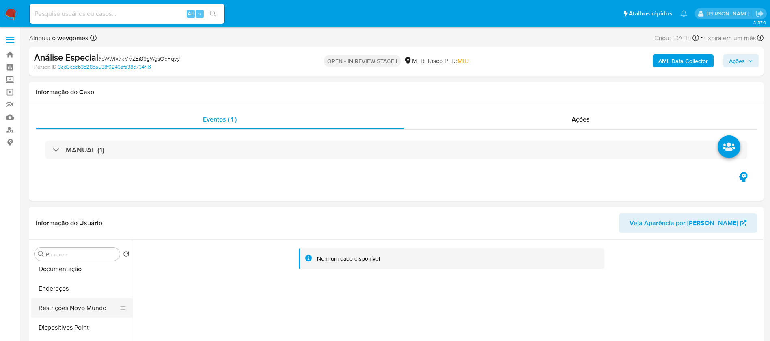
scroll to position [81, 0]
drag, startPoint x: 66, startPoint y: 291, endPoint x: 70, endPoint y: 292, distance: 4.1
click at [66, 291] on button "Restrições Novo Mundo" at bounding box center [78, 289] width 95 height 19
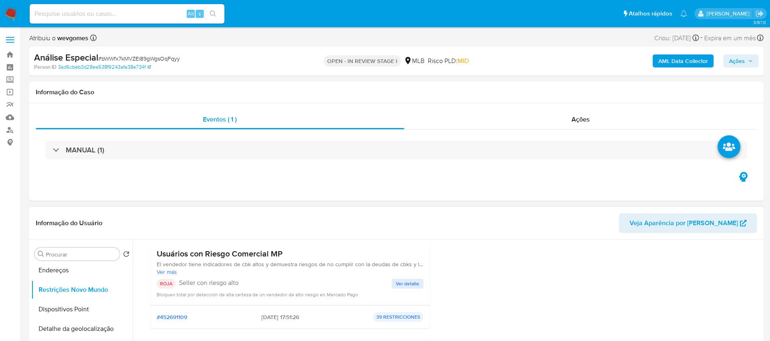
scroll to position [0, 0]
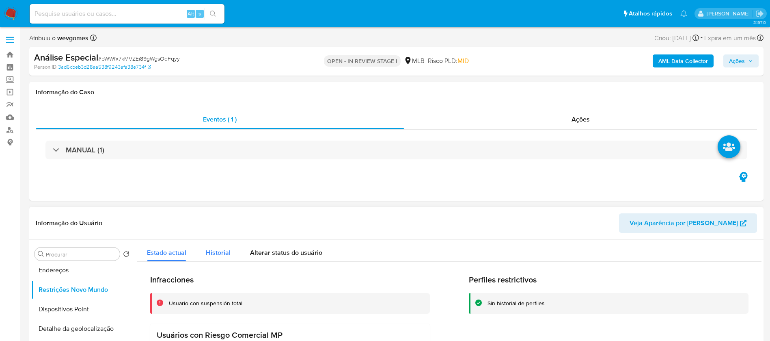
click at [212, 255] on span "Historial" at bounding box center [218, 252] width 25 height 9
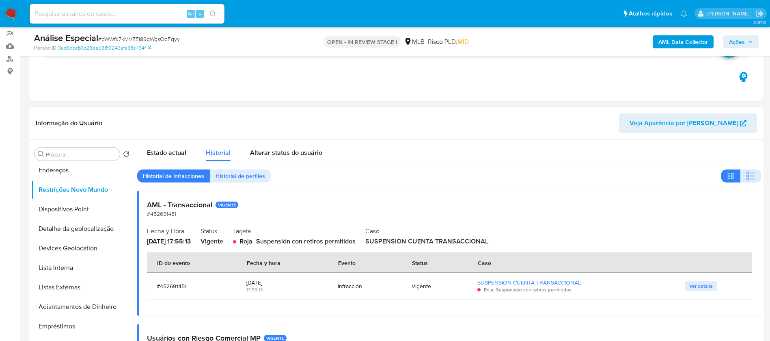
scroll to position [81, 0]
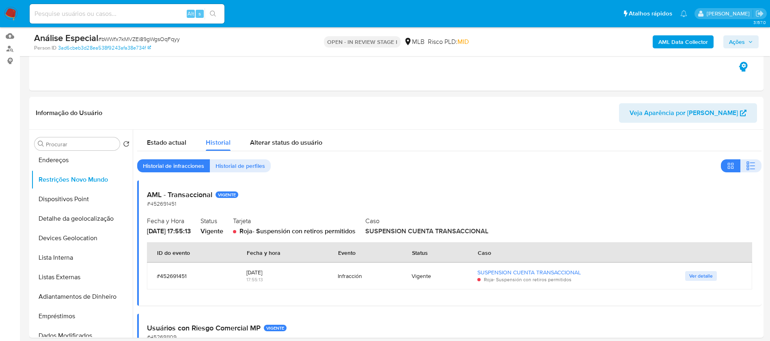
click at [736, 41] on span "Ações" at bounding box center [737, 41] width 16 height 13
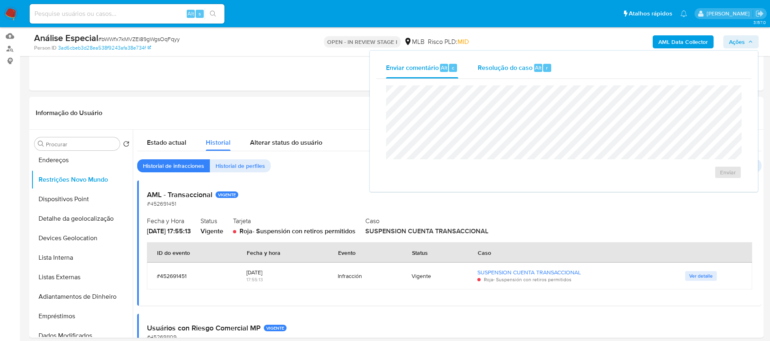
click at [491, 69] on span "Resolução do caso" at bounding box center [505, 67] width 55 height 9
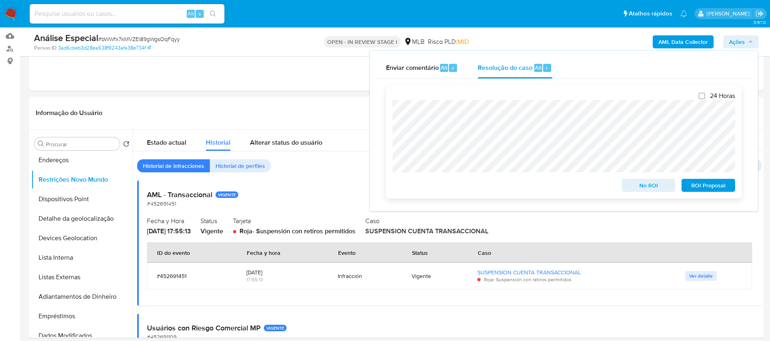
click at [641, 189] on span "No ROI" at bounding box center [649, 184] width 42 height 11
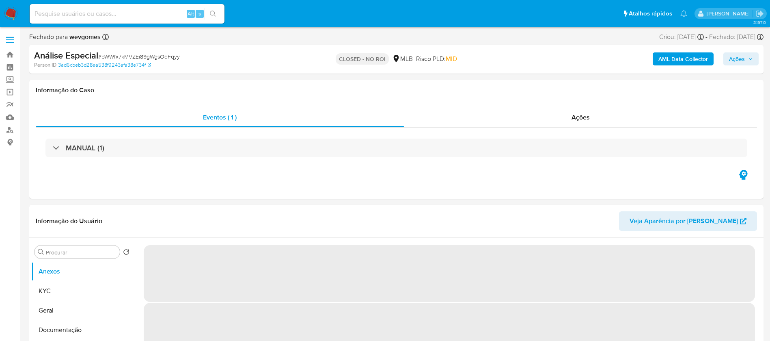
select select "10"
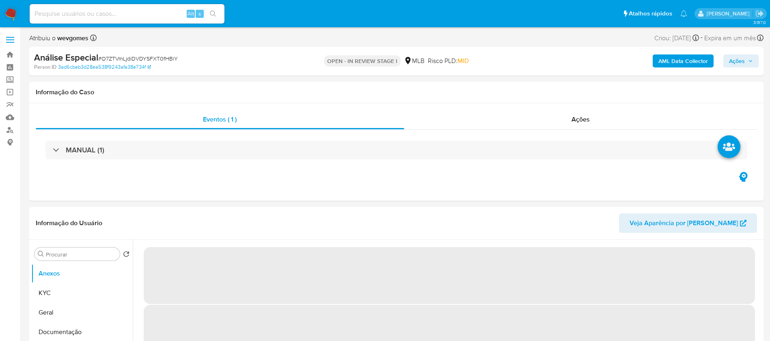
select select "10"
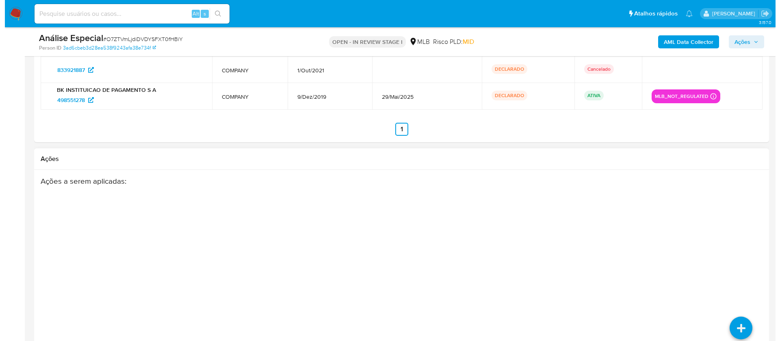
scroll to position [1373, 0]
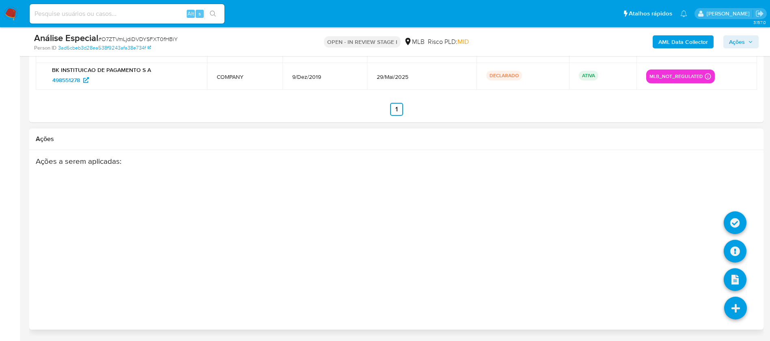
click at [738, 310] on link at bounding box center [735, 307] width 23 height 23
click at [740, 249] on link at bounding box center [735, 251] width 23 height 23
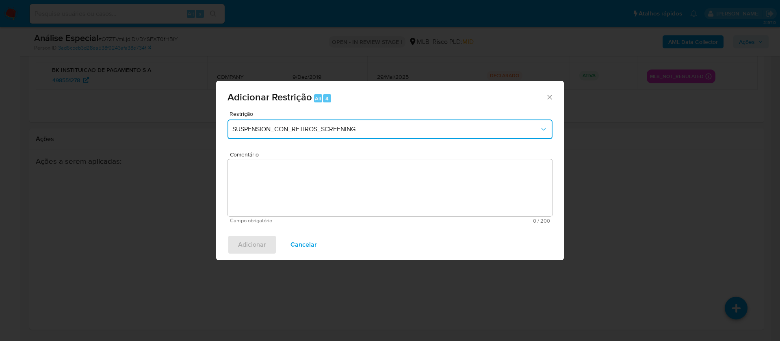
click at [355, 135] on button "SUSPENSION_CON_RETIROS_SCREENING" at bounding box center [389, 128] width 325 height 19
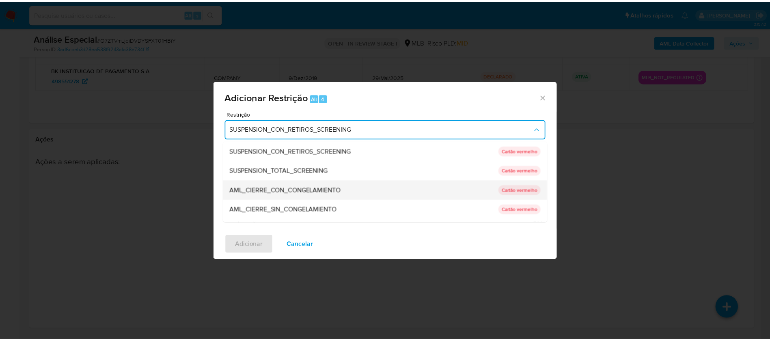
scroll to position [114, 0]
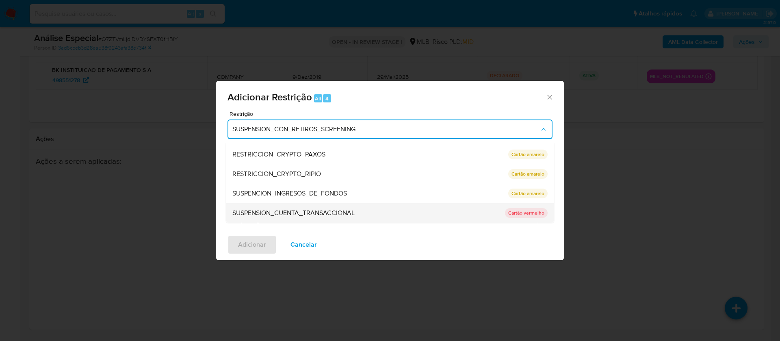
click at [281, 212] on span "SUSPENSION_CUENTA_TRANSACCIONAL" at bounding box center [293, 213] width 122 height 8
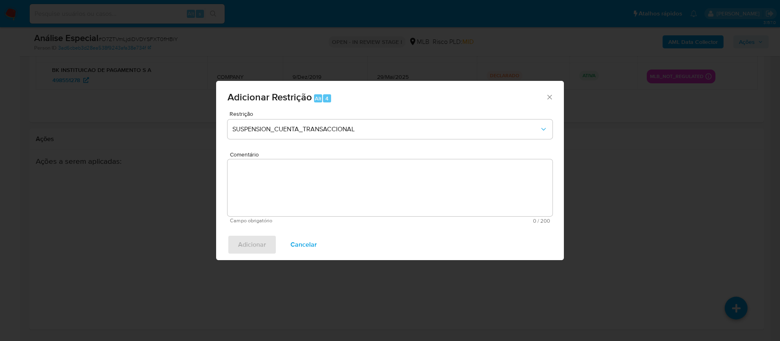
click at [260, 195] on textarea "Comentário" at bounding box center [389, 187] width 325 height 57
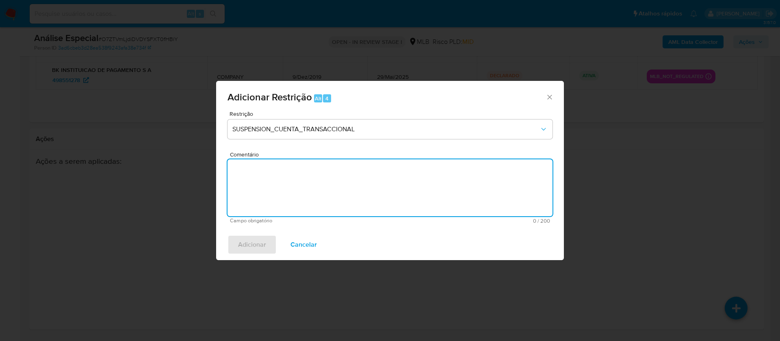
paste textarea "Conforme a solicitação da gestão efetuada em 28/08/2025 o caso será restrito. N…"
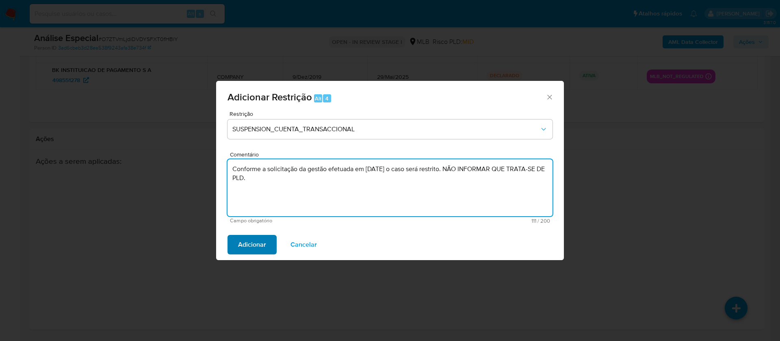
type textarea "Conforme a solicitação da gestão efetuada em 28/08/2025 o caso será restrito. N…"
click at [247, 247] on span "Adicionar" at bounding box center [252, 245] width 28 height 18
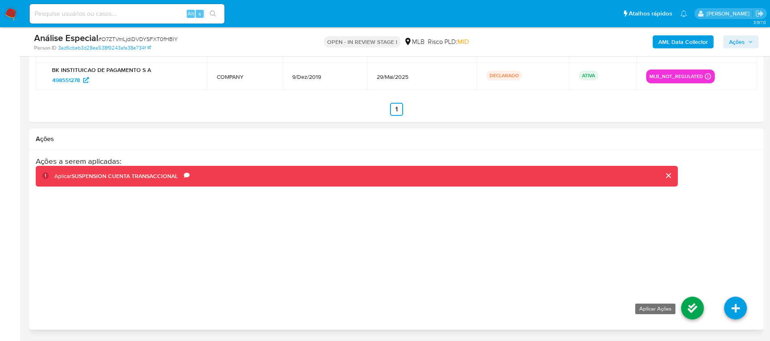
click at [691, 306] on link at bounding box center [692, 307] width 23 height 23
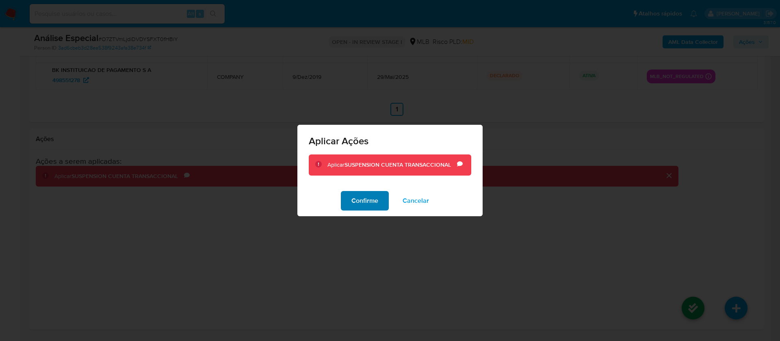
click at [350, 198] on button "Confirme" at bounding box center [365, 200] width 48 height 19
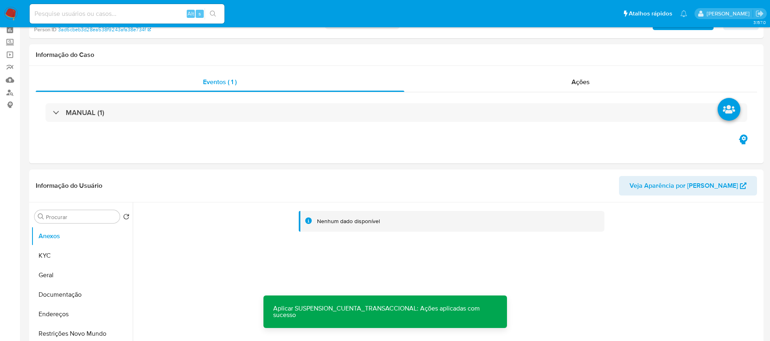
scroll to position [0, 0]
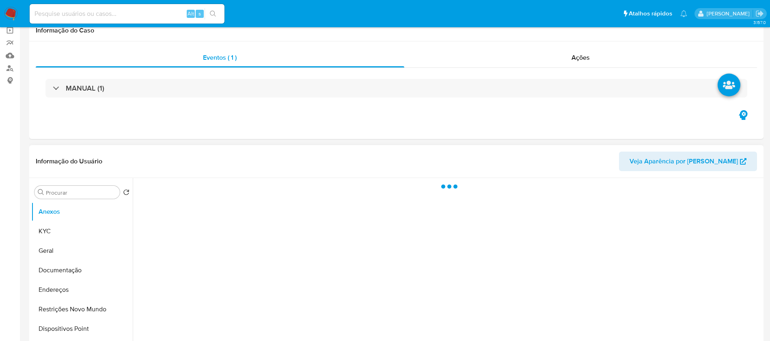
scroll to position [81, 0]
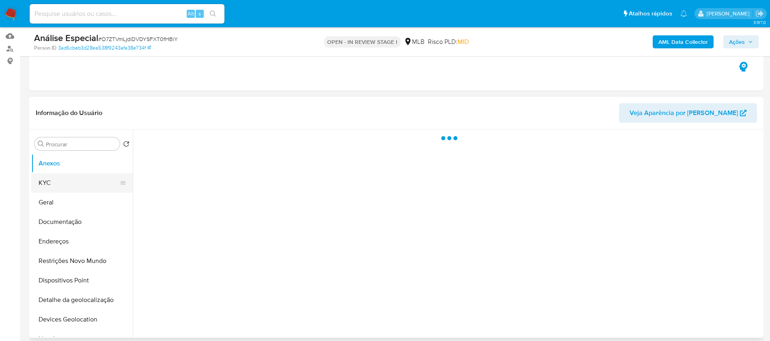
click at [63, 182] on button "KYC" at bounding box center [78, 182] width 95 height 19
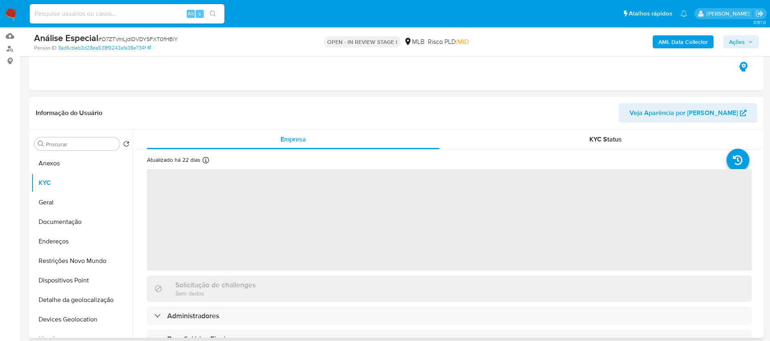
select select "10"
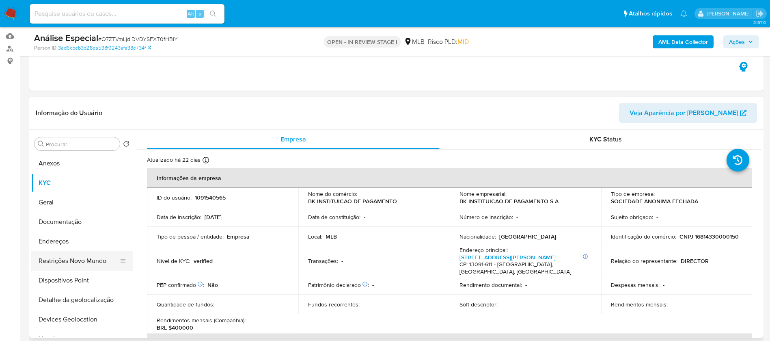
click at [65, 257] on button "Restrições Novo Mundo" at bounding box center [78, 260] width 95 height 19
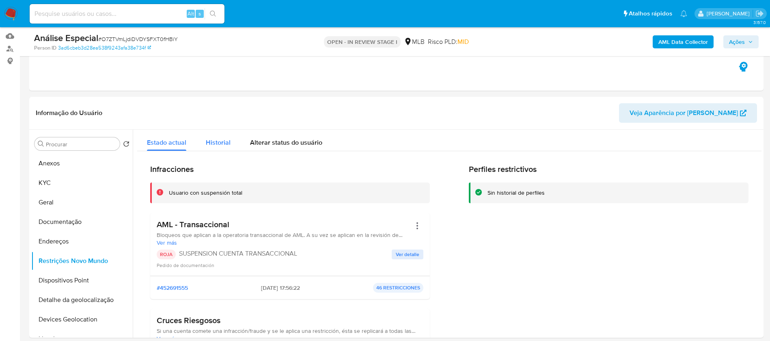
click at [217, 141] on span "Historial" at bounding box center [218, 142] width 25 height 9
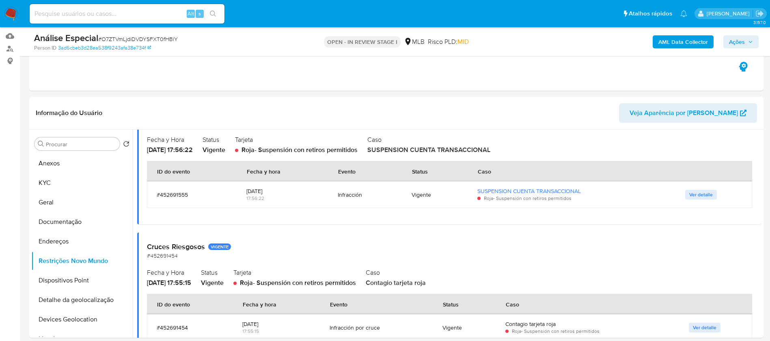
scroll to position [0, 0]
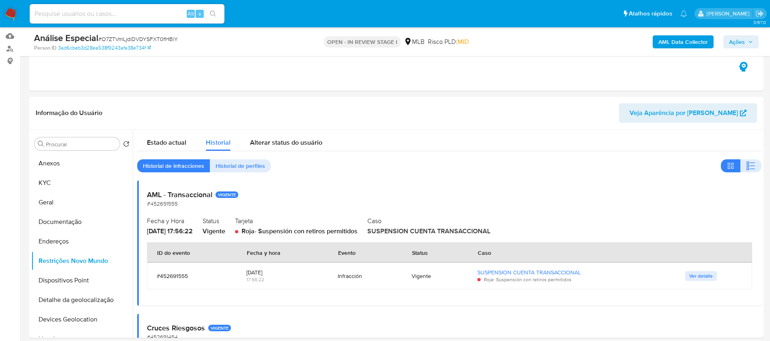
click at [733, 42] on span "Ações" at bounding box center [737, 41] width 16 height 13
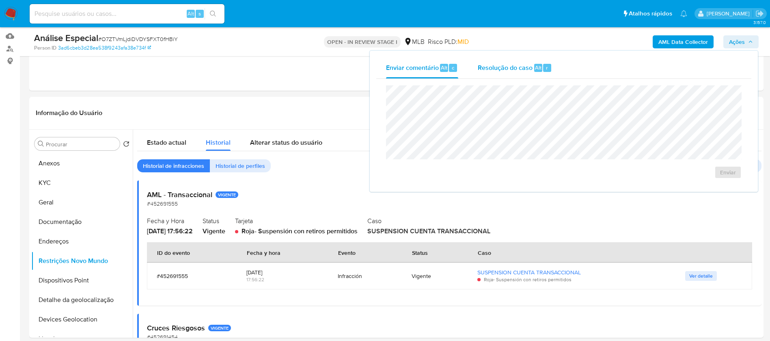
click at [507, 65] on span "Resolução do caso" at bounding box center [505, 67] width 55 height 9
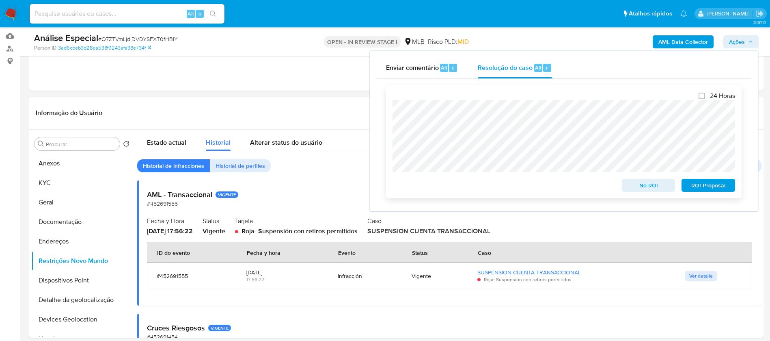
click at [632, 188] on span "No ROI" at bounding box center [649, 184] width 42 height 11
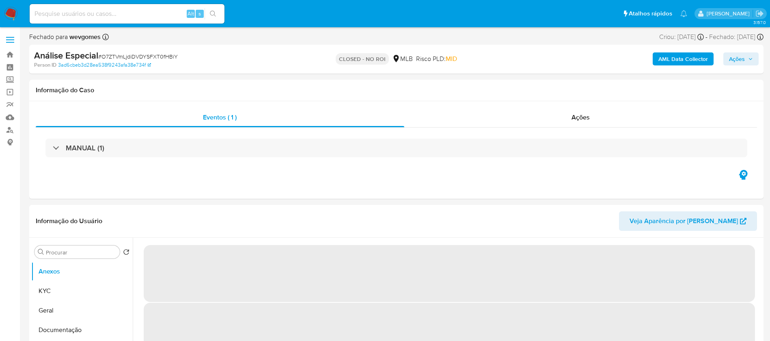
select select "10"
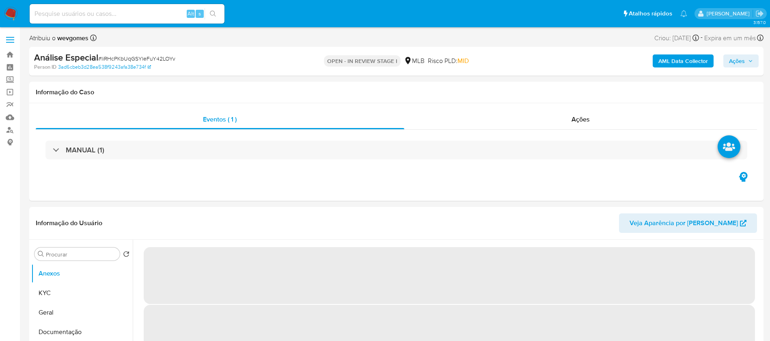
select select "10"
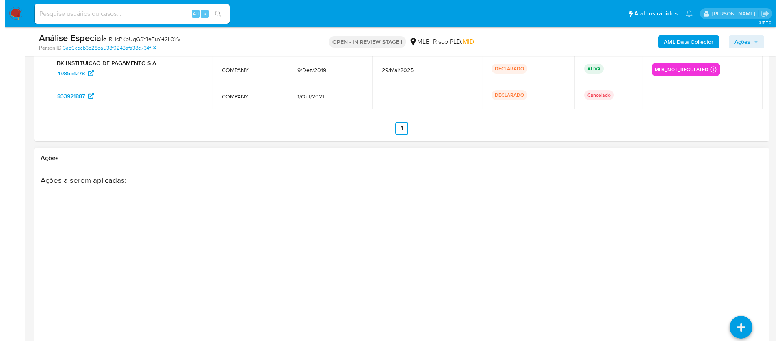
scroll to position [1276, 0]
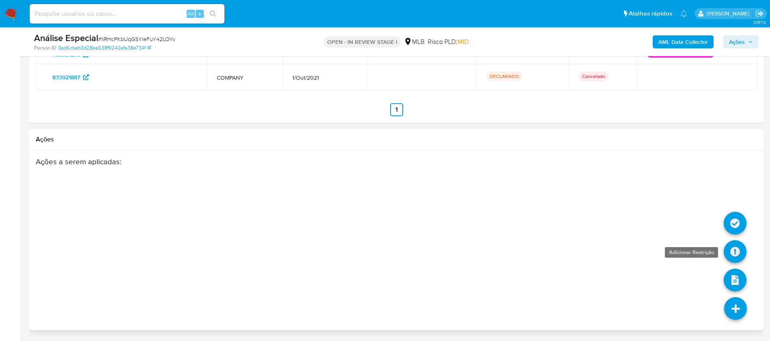
click at [728, 253] on link at bounding box center [735, 251] width 23 height 23
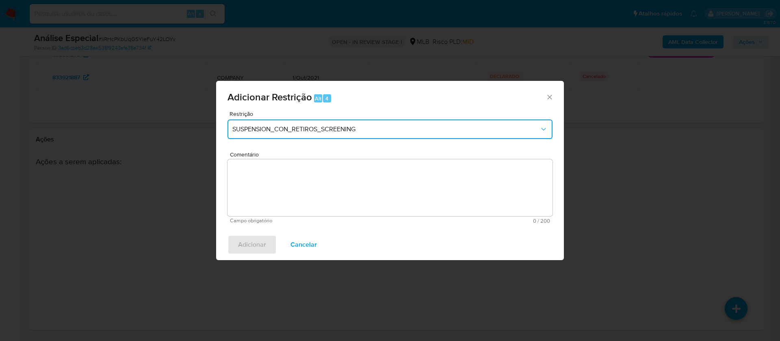
click at [314, 134] on button "SUSPENSION_CON_RETIROS_SCREENING" at bounding box center [389, 128] width 325 height 19
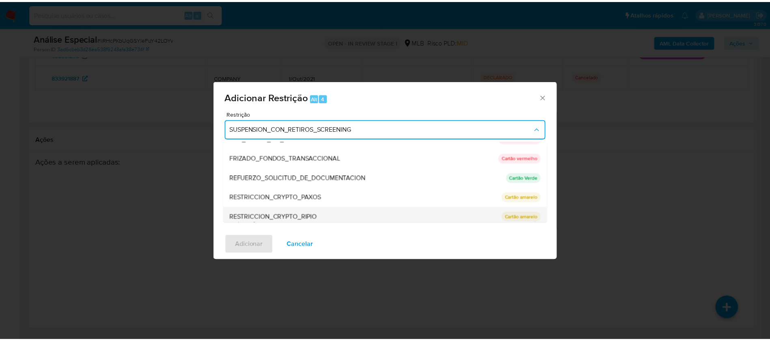
scroll to position [114, 0]
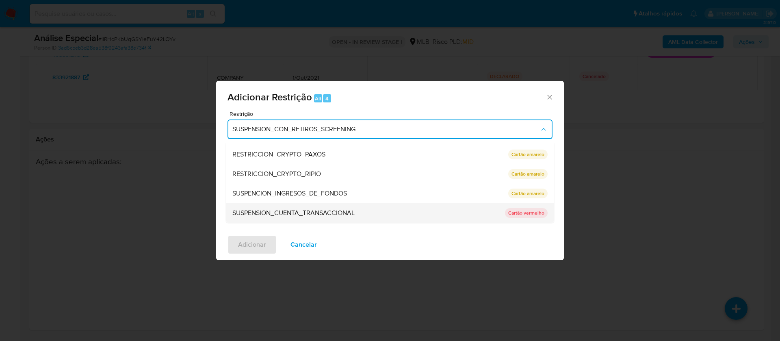
click at [277, 213] on span "SUSPENSION_CUENTA_TRANSACCIONAL" at bounding box center [293, 213] width 122 height 8
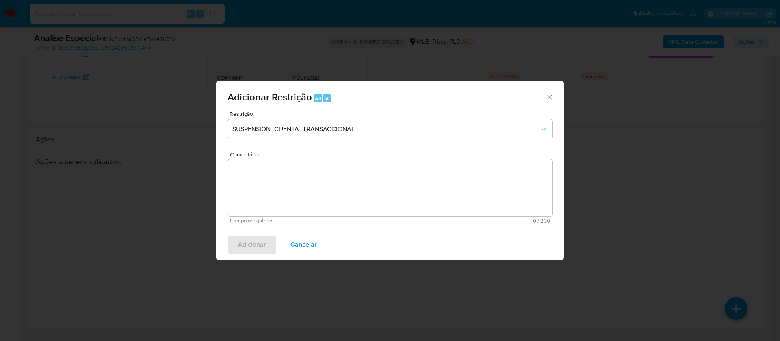
click at [257, 186] on textarea "Comentário" at bounding box center [389, 187] width 325 height 57
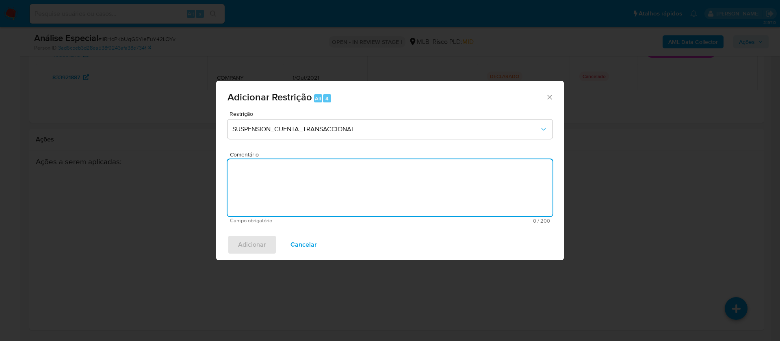
paste textarea "Conforme a solicitação da gestão efetuada em [DATE] o caso será restrito. NÃO I…"
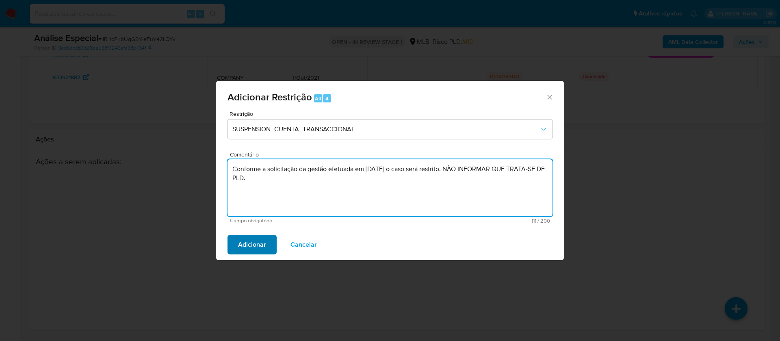
type textarea "Conforme a solicitação da gestão efetuada em [DATE] o caso será restrito. NÃO I…"
click at [253, 246] on span "Adicionar" at bounding box center [252, 245] width 28 height 18
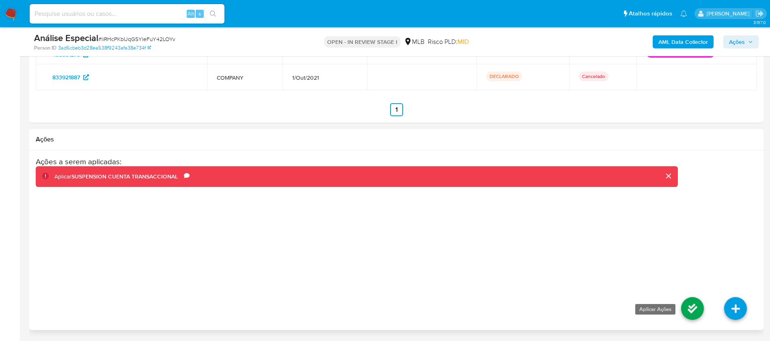
click at [689, 313] on link at bounding box center [692, 308] width 23 height 23
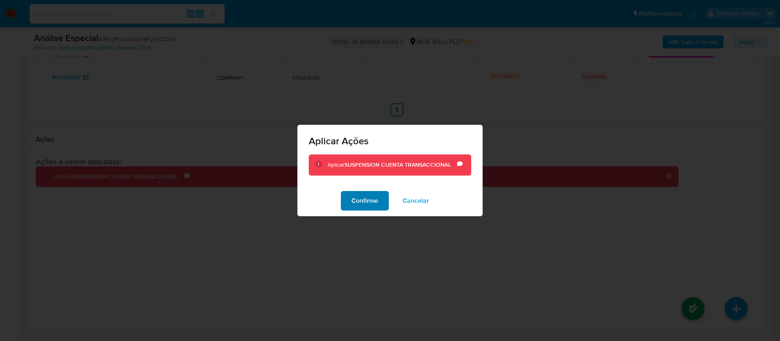
click at [371, 205] on span "Confirme" at bounding box center [364, 201] width 27 height 18
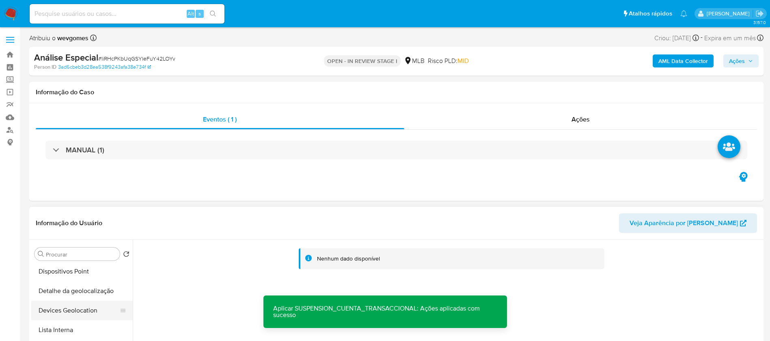
scroll to position [0, 0]
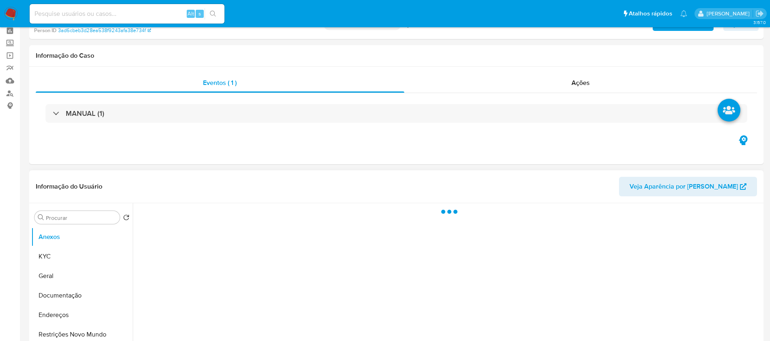
scroll to position [81, 0]
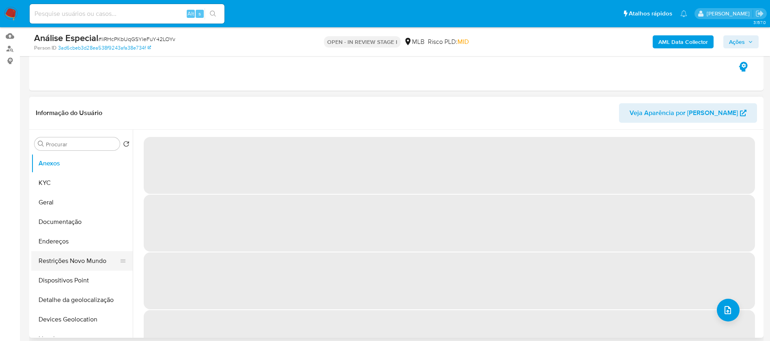
click at [67, 262] on button "Restrições Novo Mundo" at bounding box center [78, 260] width 95 height 19
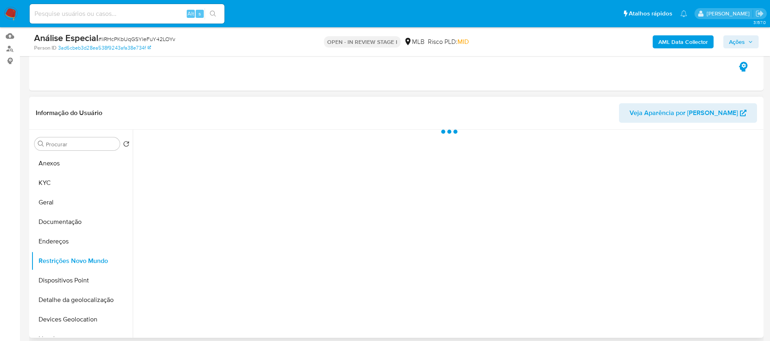
select select "10"
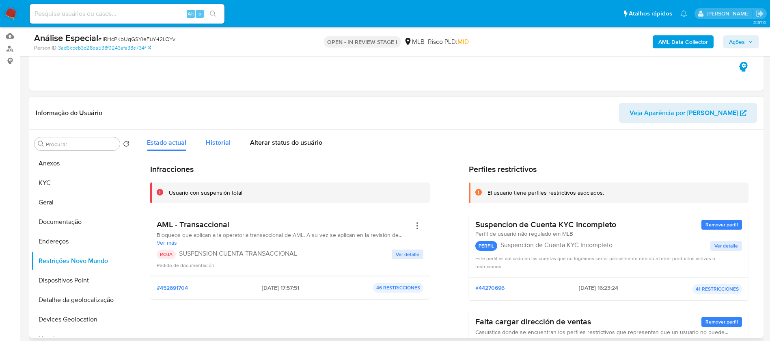
click at [215, 144] on span "Historial" at bounding box center [218, 142] width 25 height 9
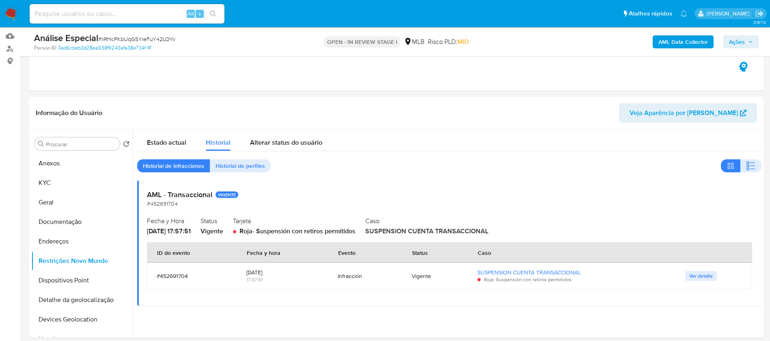
click at [729, 43] on span "Ações" at bounding box center [737, 41] width 16 height 13
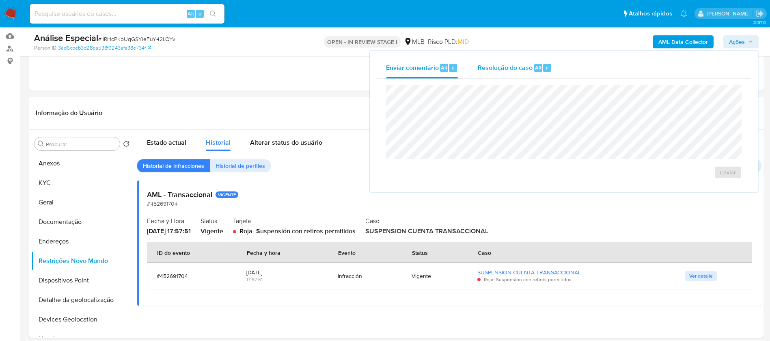
click at [483, 69] on span "Resolução do caso" at bounding box center [505, 67] width 55 height 9
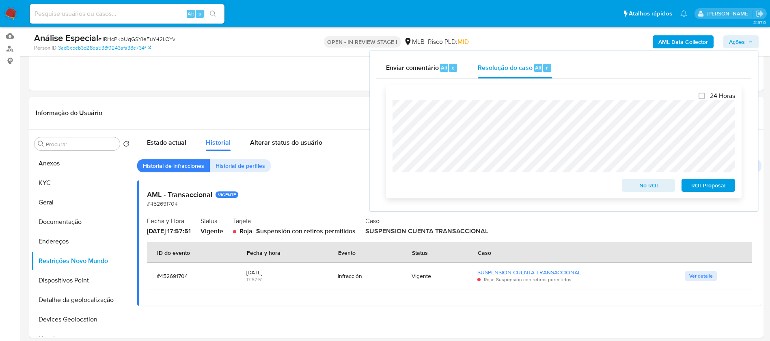
click at [643, 189] on span "No ROI" at bounding box center [649, 184] width 42 height 11
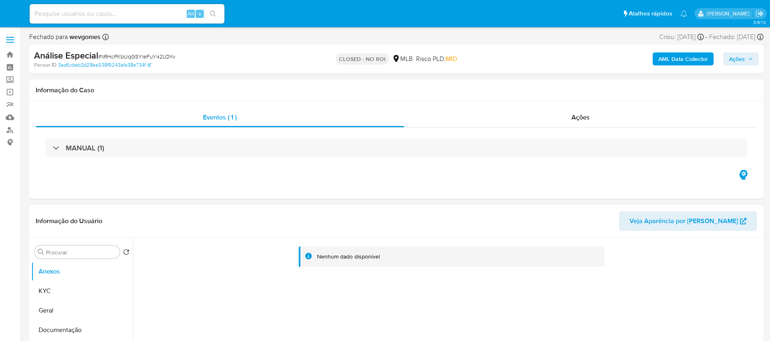
select select "10"
